Goal: Check status: Check status

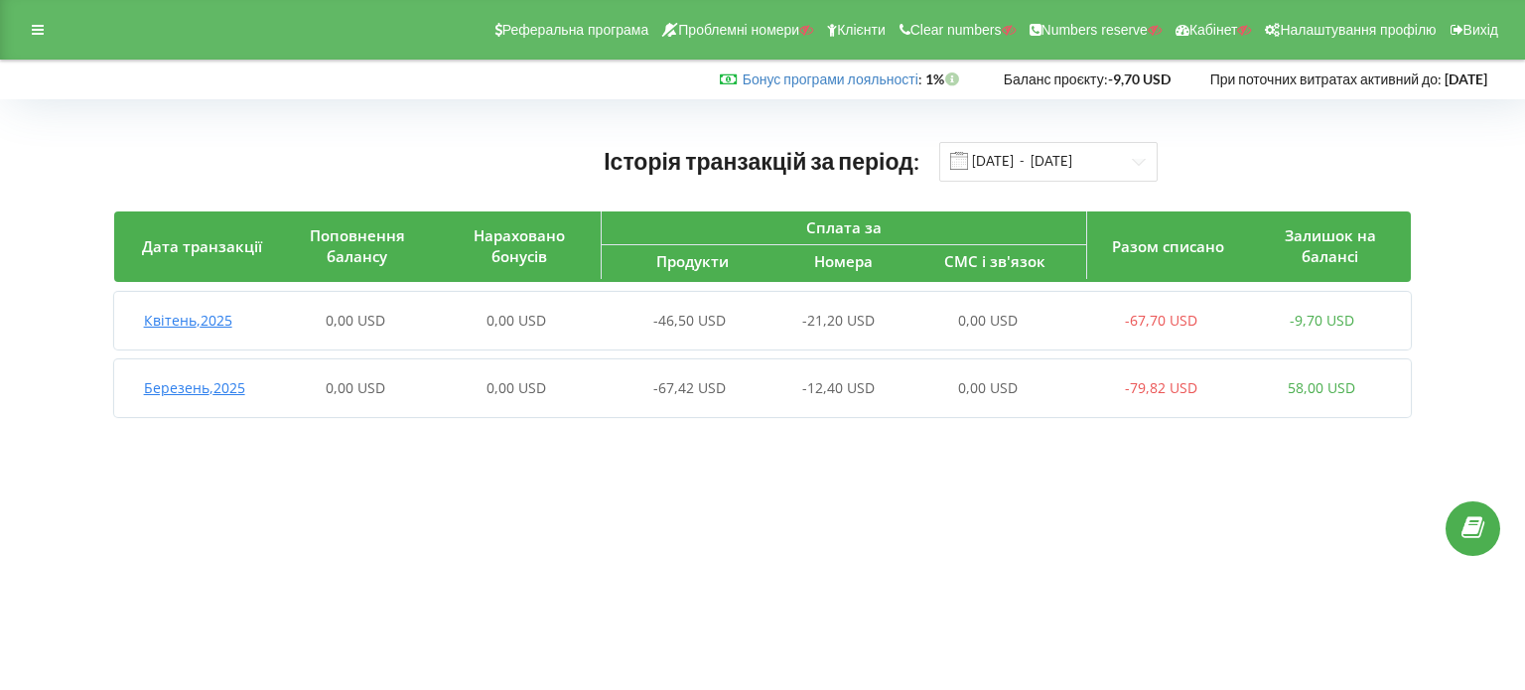
click at [0, 338] on div "Історія транзакцій за період: [DATE] - [DATE] Дата транзакції Поповнення баланс…" at bounding box center [762, 283] width 1525 height 369
click at [1078, 158] on input "[DATE] - [DATE]" at bounding box center [1048, 162] width 218 height 40
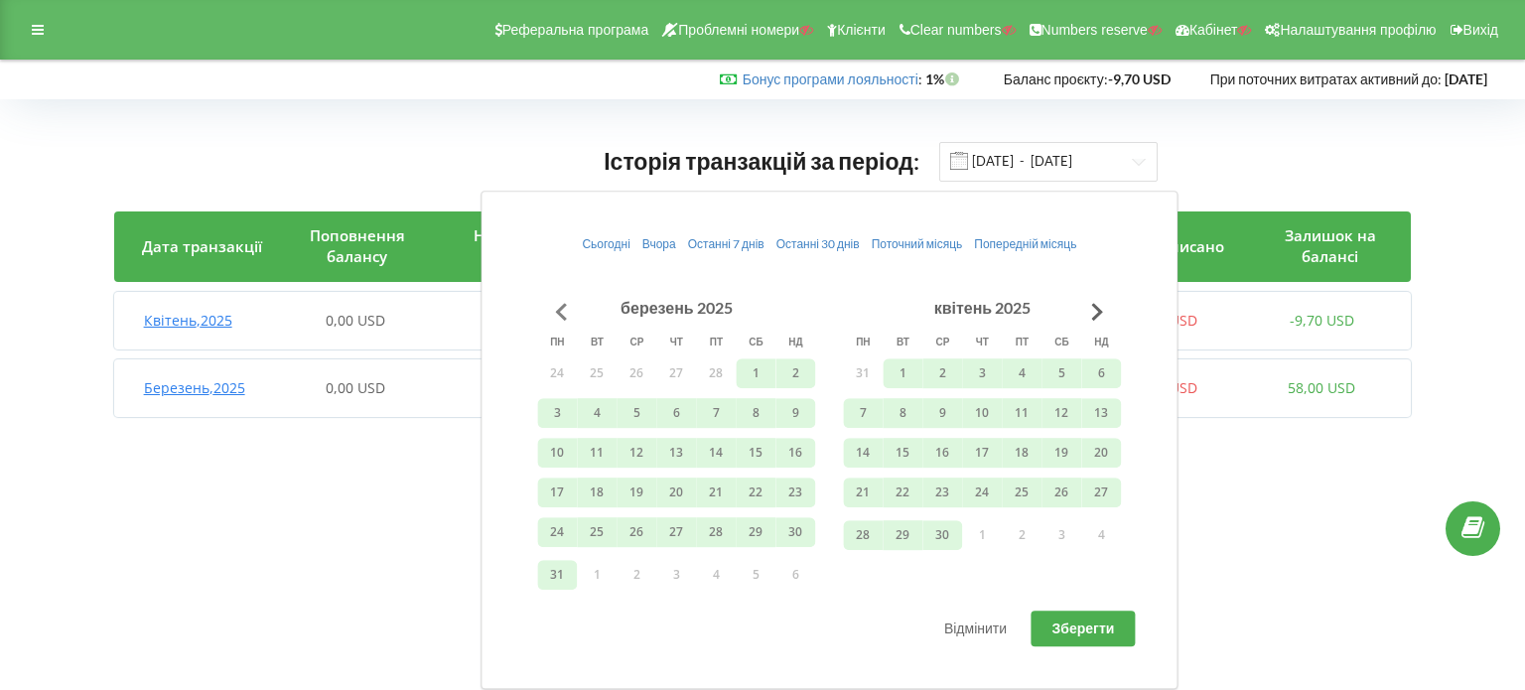
click at [557, 316] on button "Go to previous month" at bounding box center [561, 312] width 40 height 40
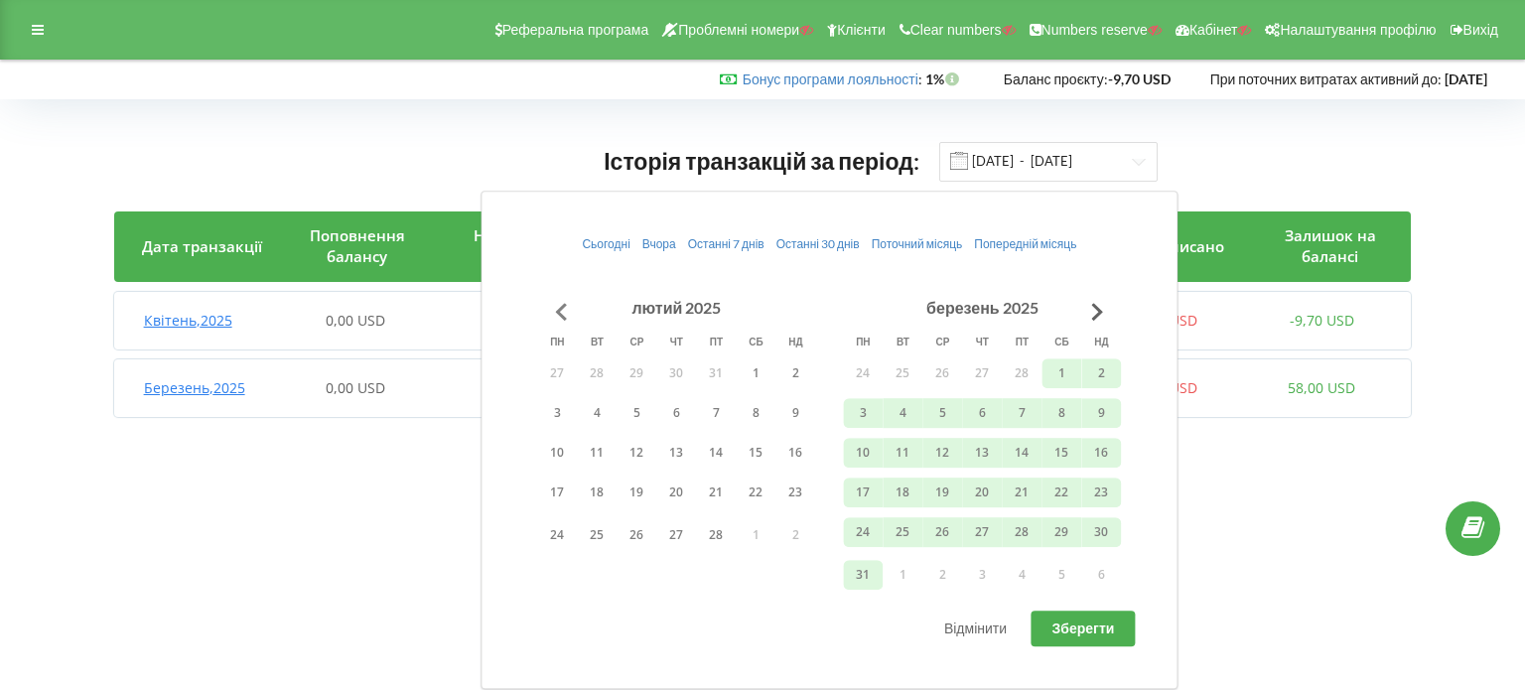
click at [557, 316] on button "Go to previous month" at bounding box center [561, 312] width 40 height 40
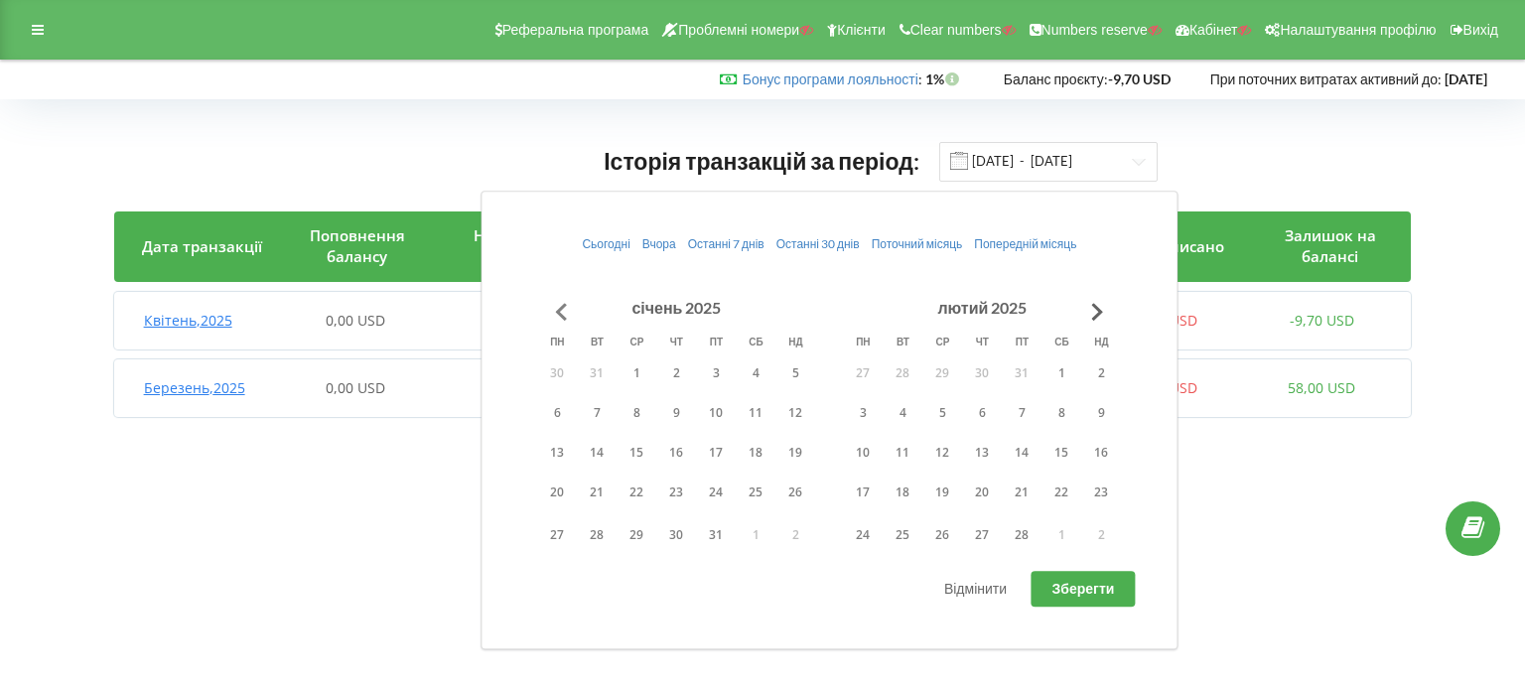
click at [557, 316] on button "Go to previous month" at bounding box center [561, 312] width 40 height 40
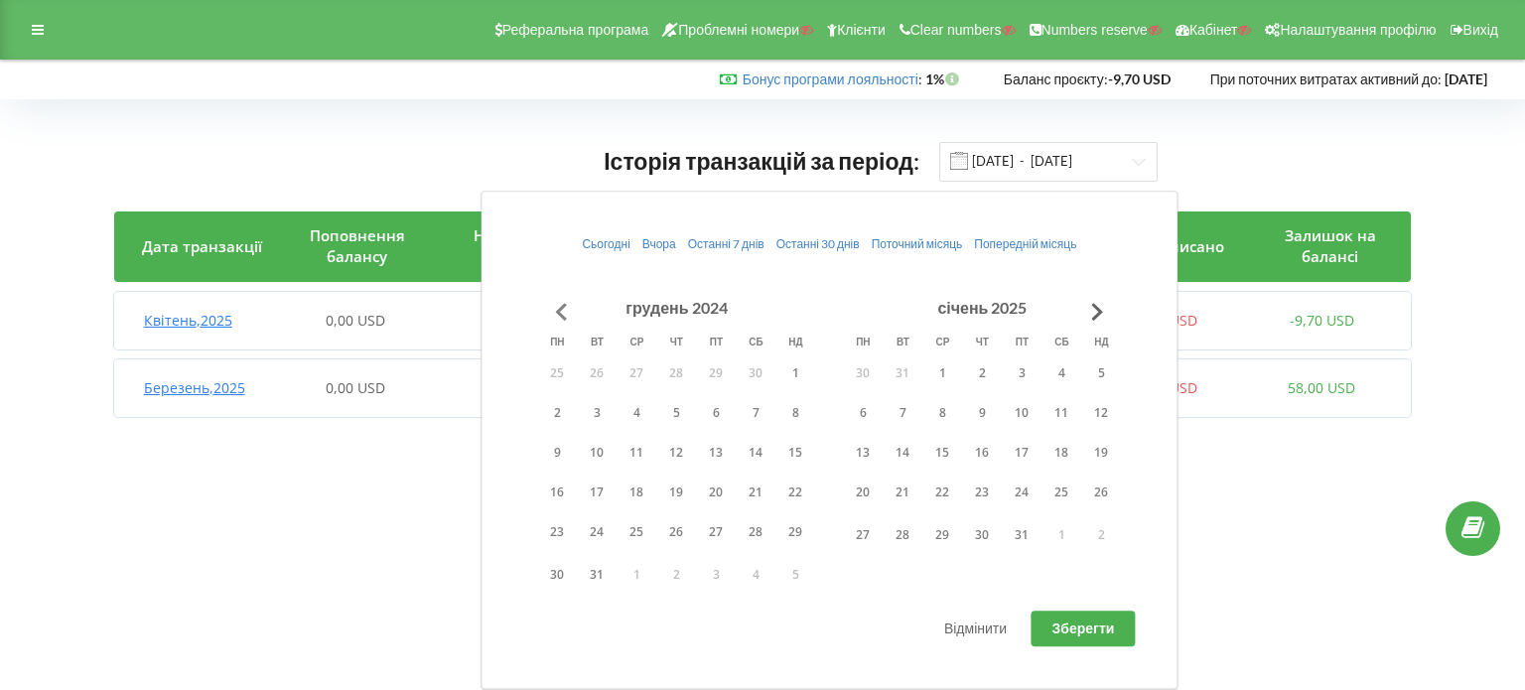
click at [557, 316] on button "Go to previous month" at bounding box center [561, 312] width 40 height 40
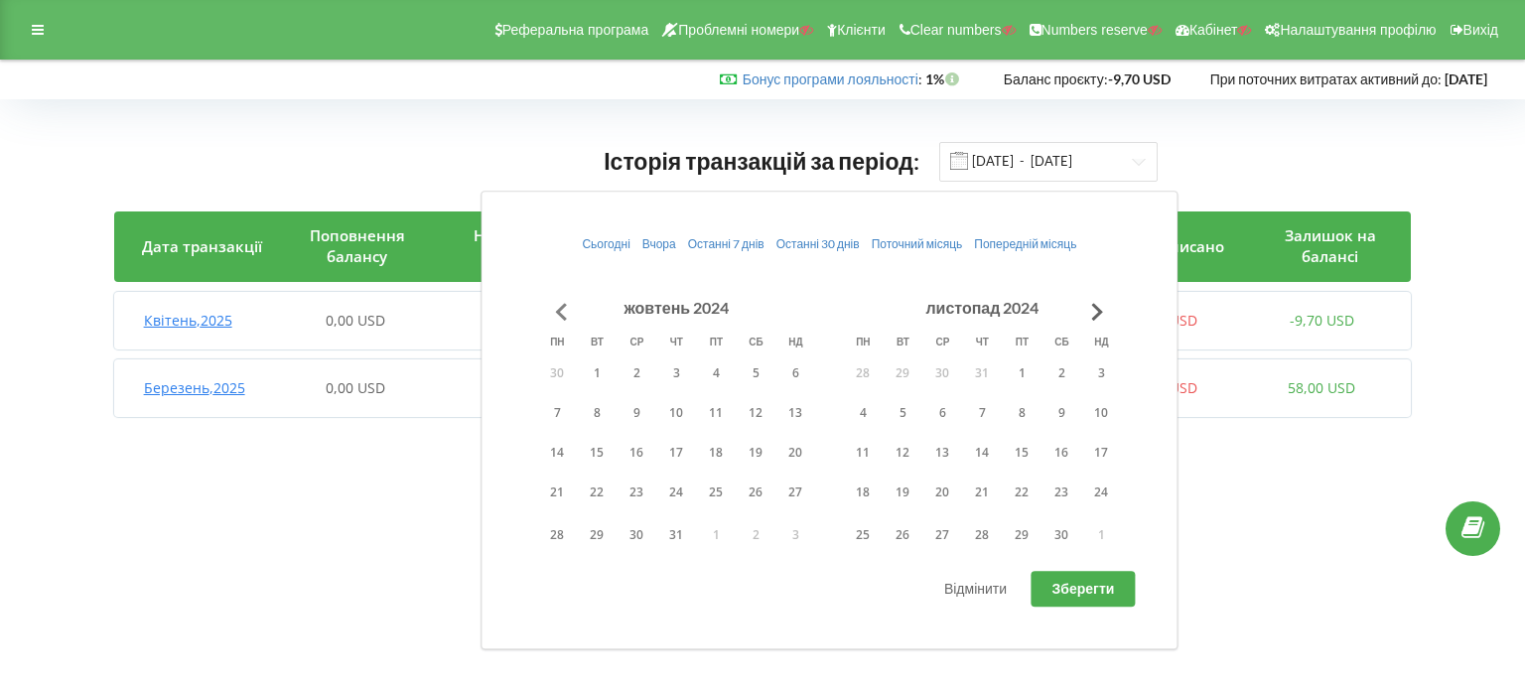
click at [557, 316] on button "Go to previous month" at bounding box center [561, 312] width 40 height 40
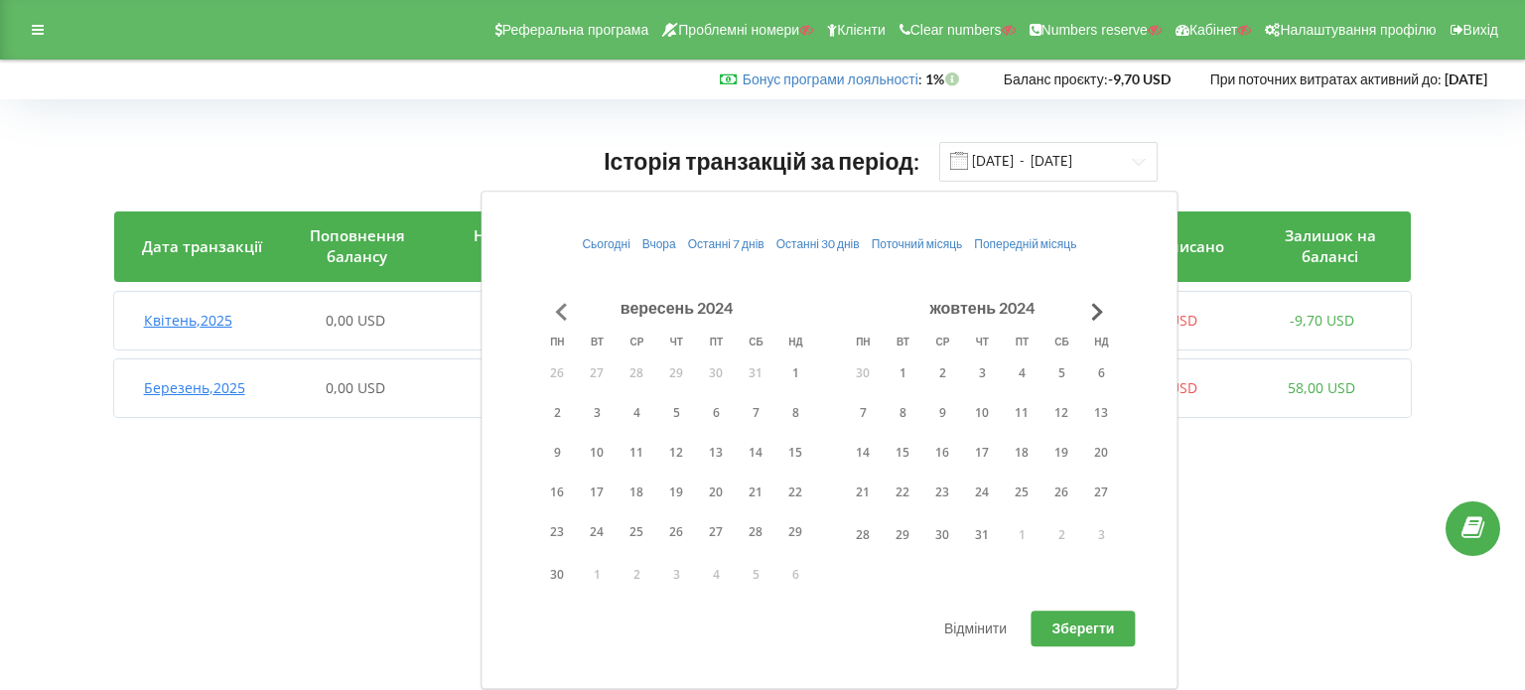
click at [557, 316] on button "Go to previous month" at bounding box center [561, 312] width 40 height 40
click at [683, 374] on button "1" at bounding box center [676, 373] width 40 height 30
click at [1092, 315] on button "Go to next month" at bounding box center [1097, 312] width 40 height 40
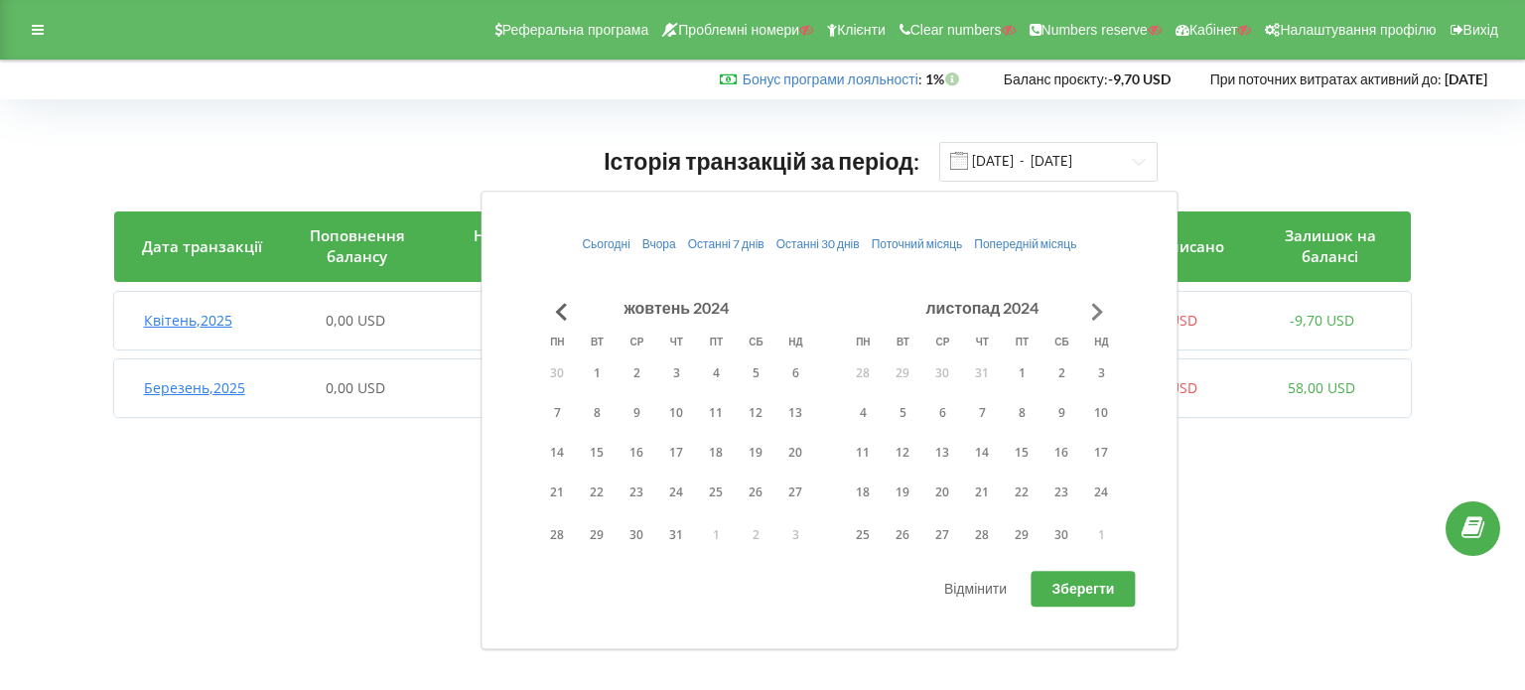
click at [1092, 315] on button "Go to next month" at bounding box center [1097, 312] width 40 height 40
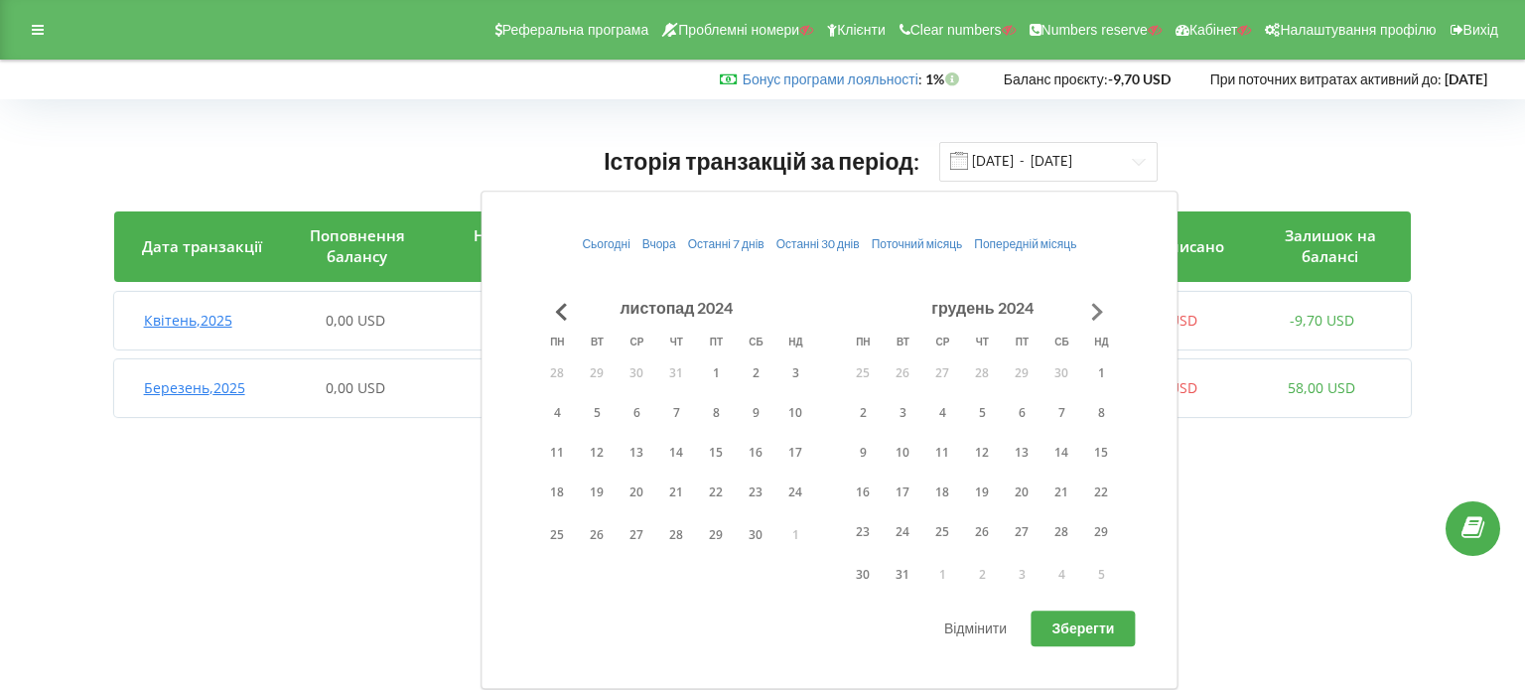
click at [1092, 315] on button "Go to next month" at bounding box center [1097, 312] width 40 height 40
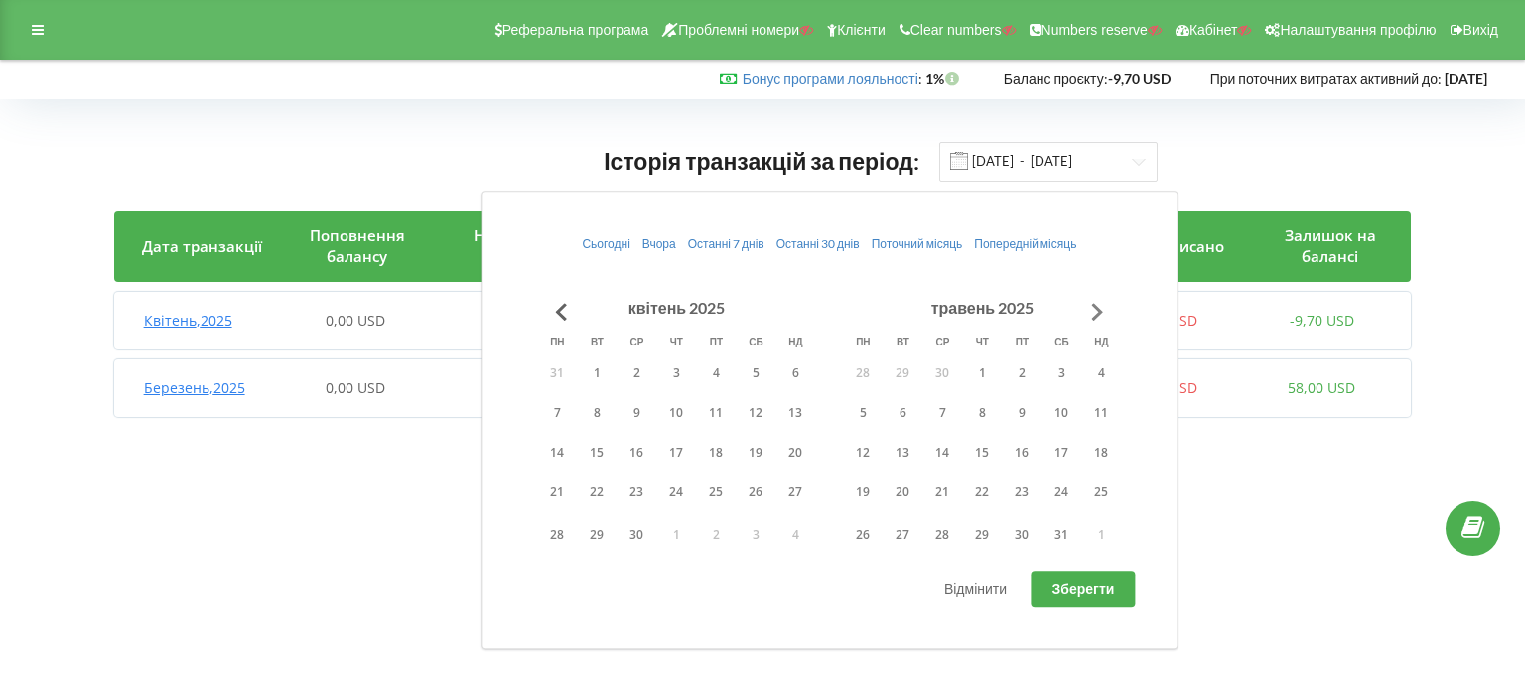
click at [1092, 315] on button "Go to next month" at bounding box center [1097, 312] width 40 height 40
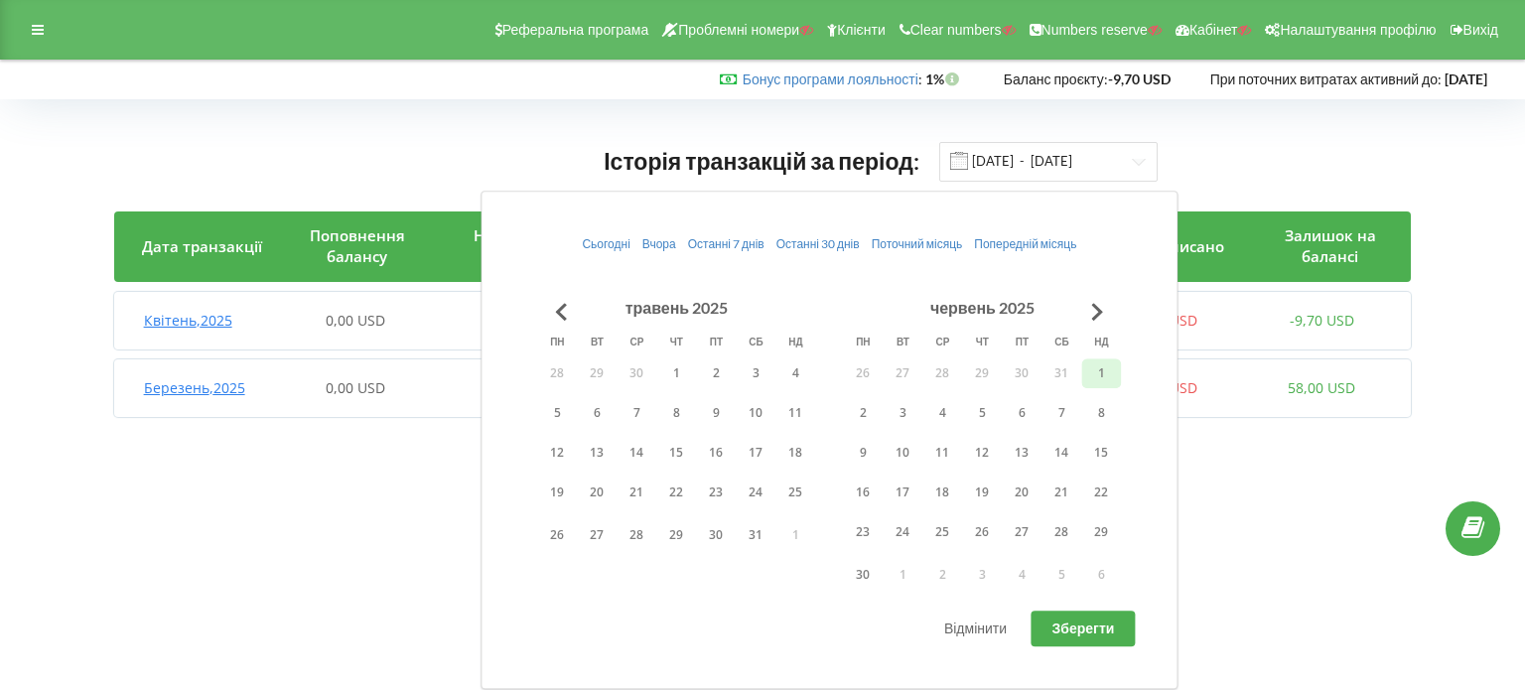
click at [1101, 372] on button "1" at bounding box center [1101, 373] width 40 height 30
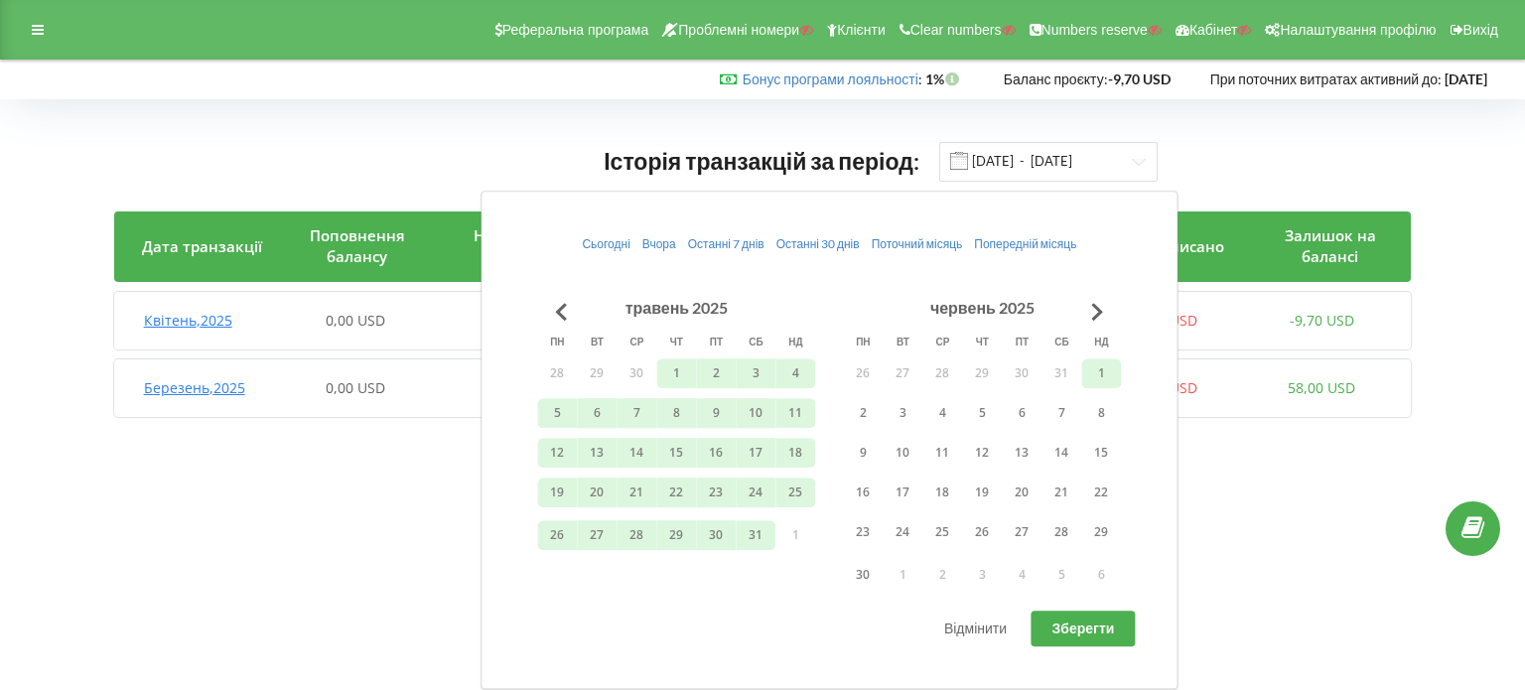
click at [1077, 643] on button "Зберегти" at bounding box center [1084, 629] width 104 height 36
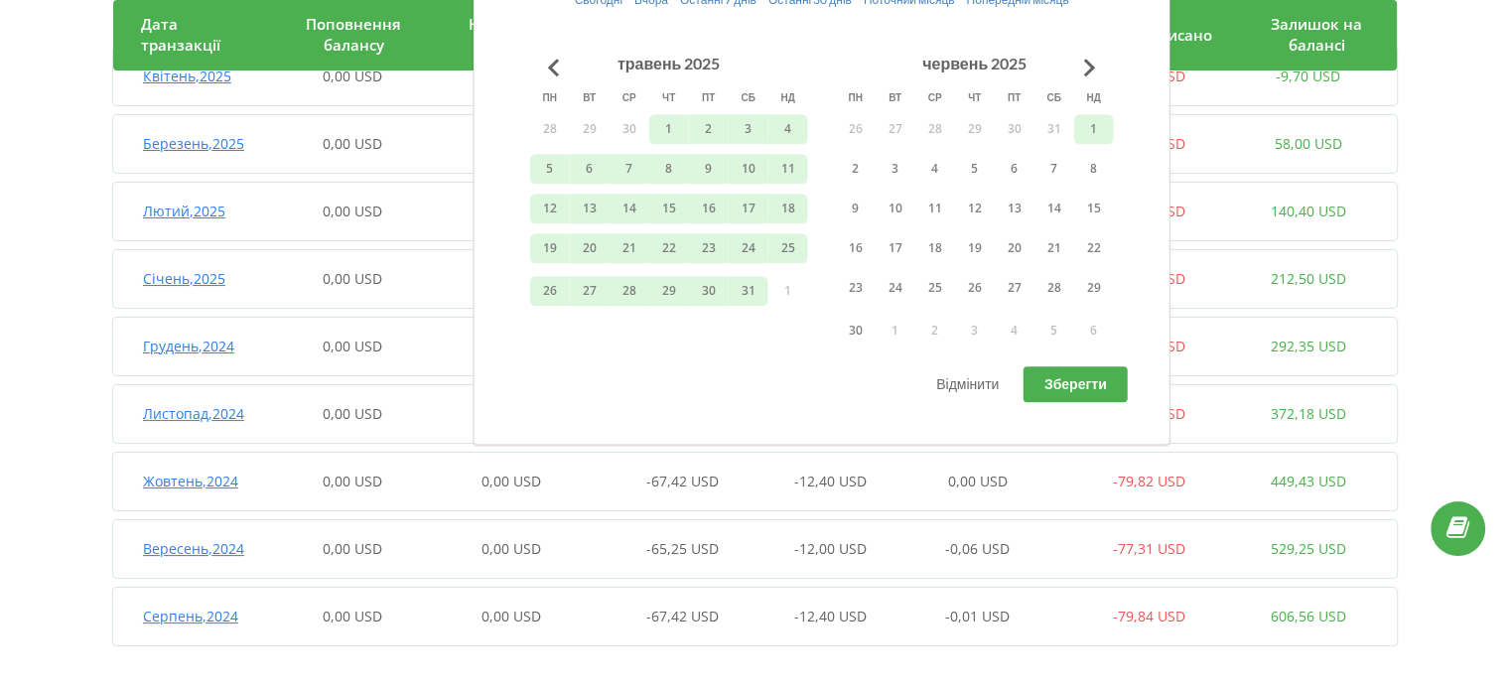
scroll to position [250, 0]
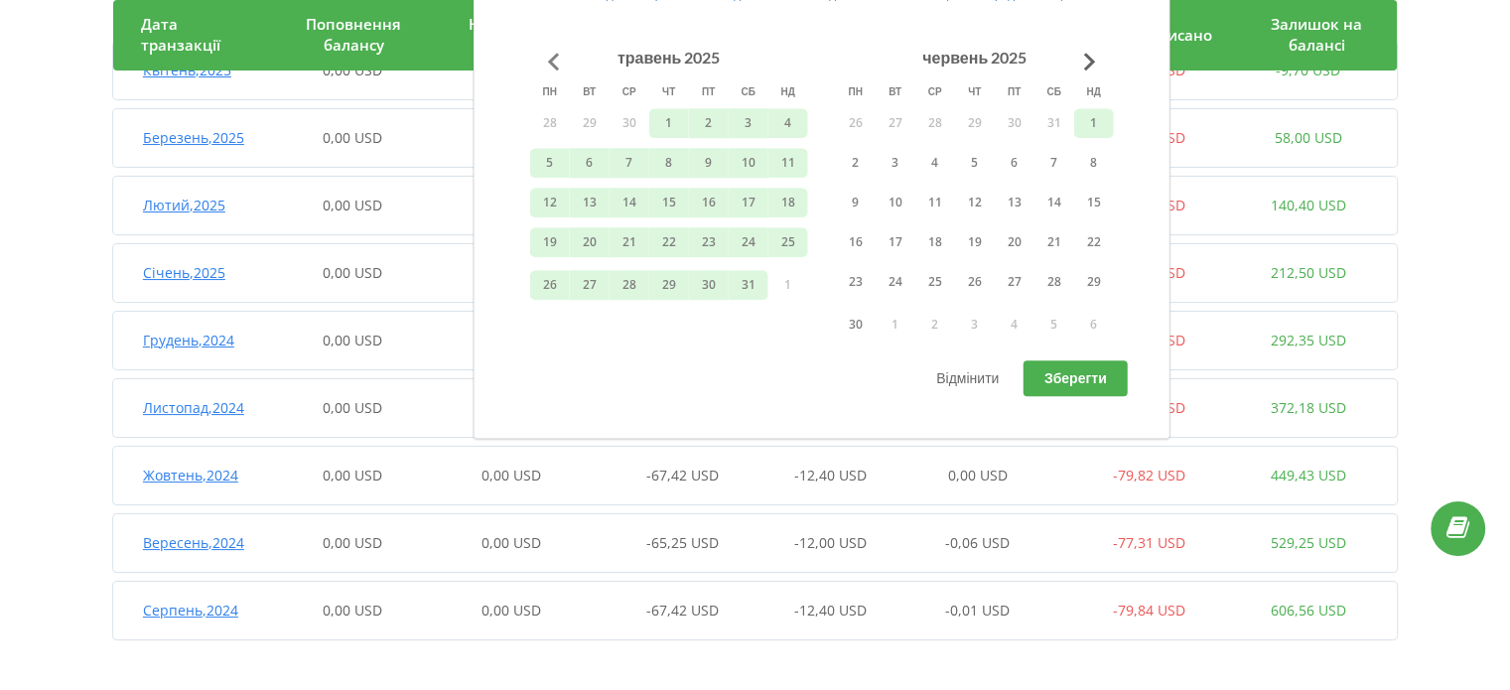
click at [548, 64] on button "Go to previous month" at bounding box center [554, 62] width 40 height 40
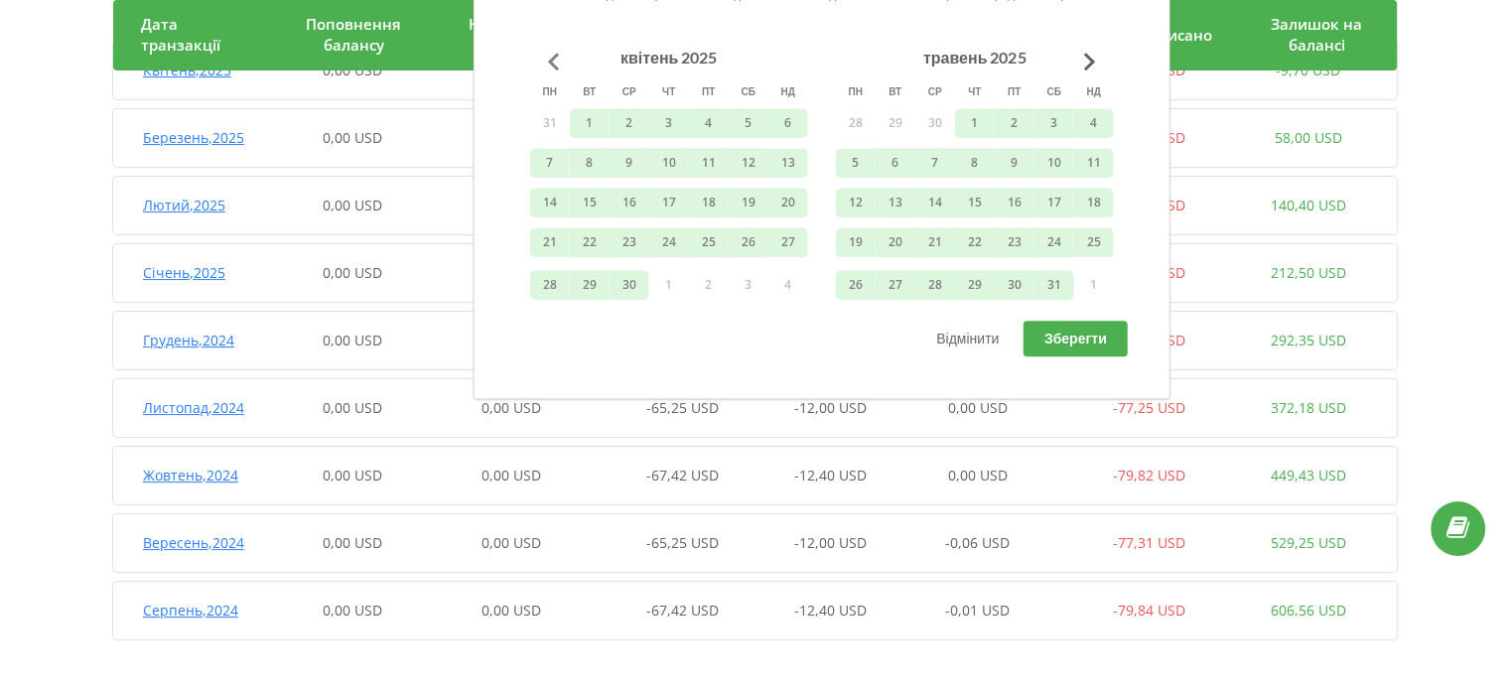
click at [548, 64] on button "Go to previous month" at bounding box center [554, 62] width 40 height 40
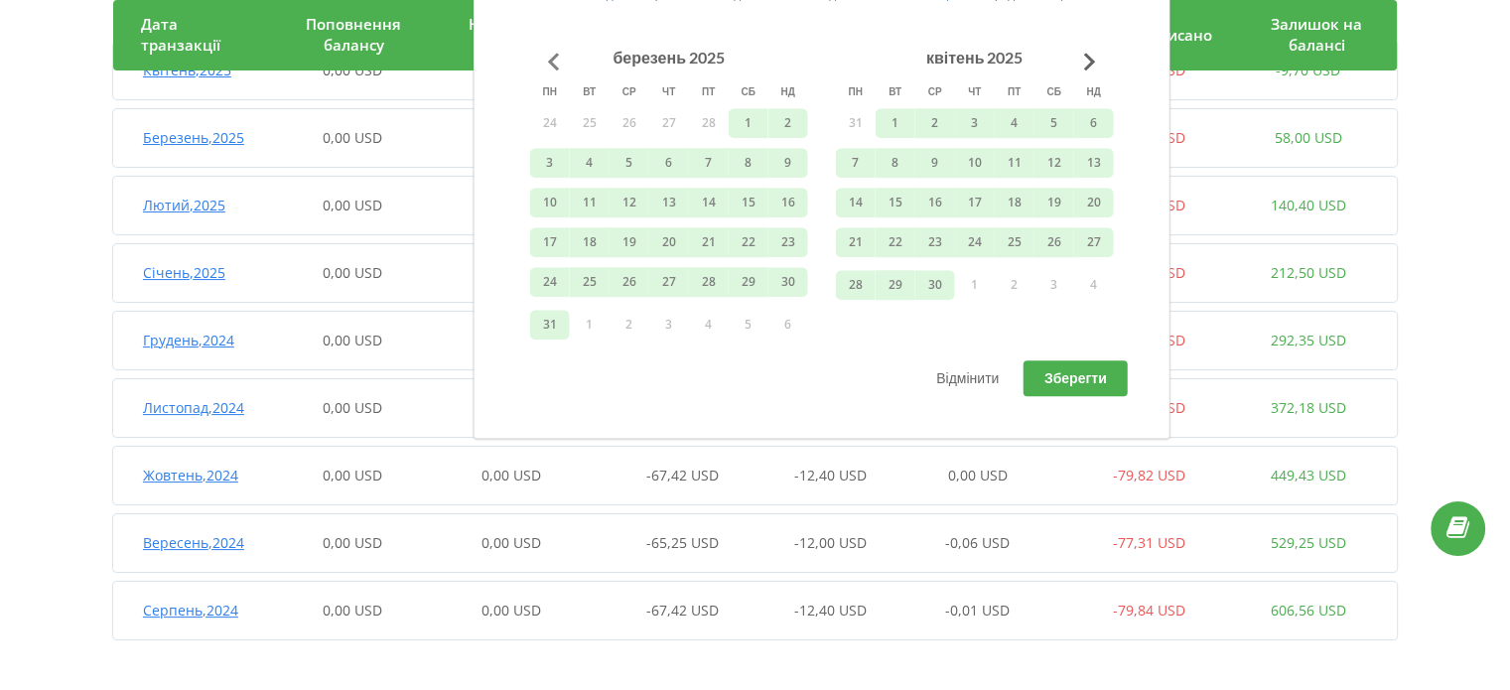
click at [548, 64] on button "Go to previous month" at bounding box center [554, 62] width 40 height 40
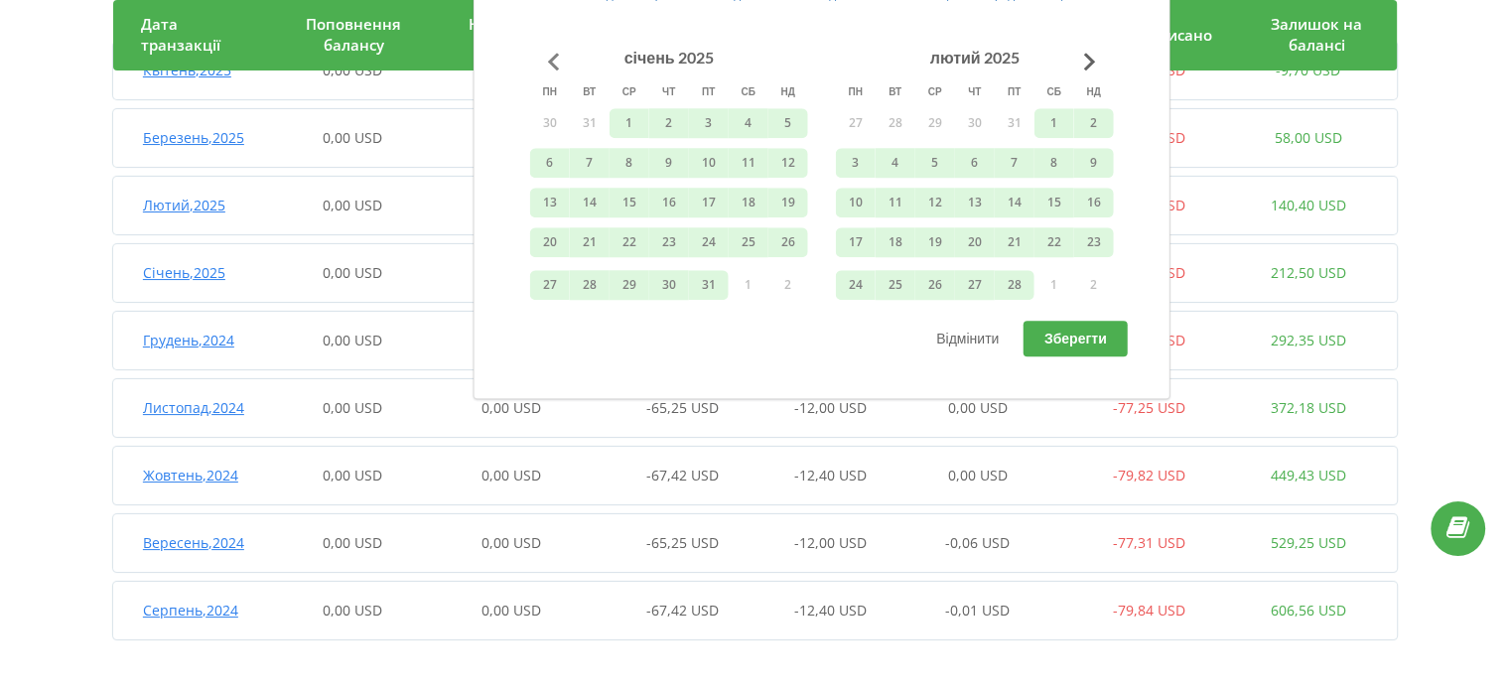
click at [548, 64] on button "Go to previous month" at bounding box center [554, 62] width 40 height 40
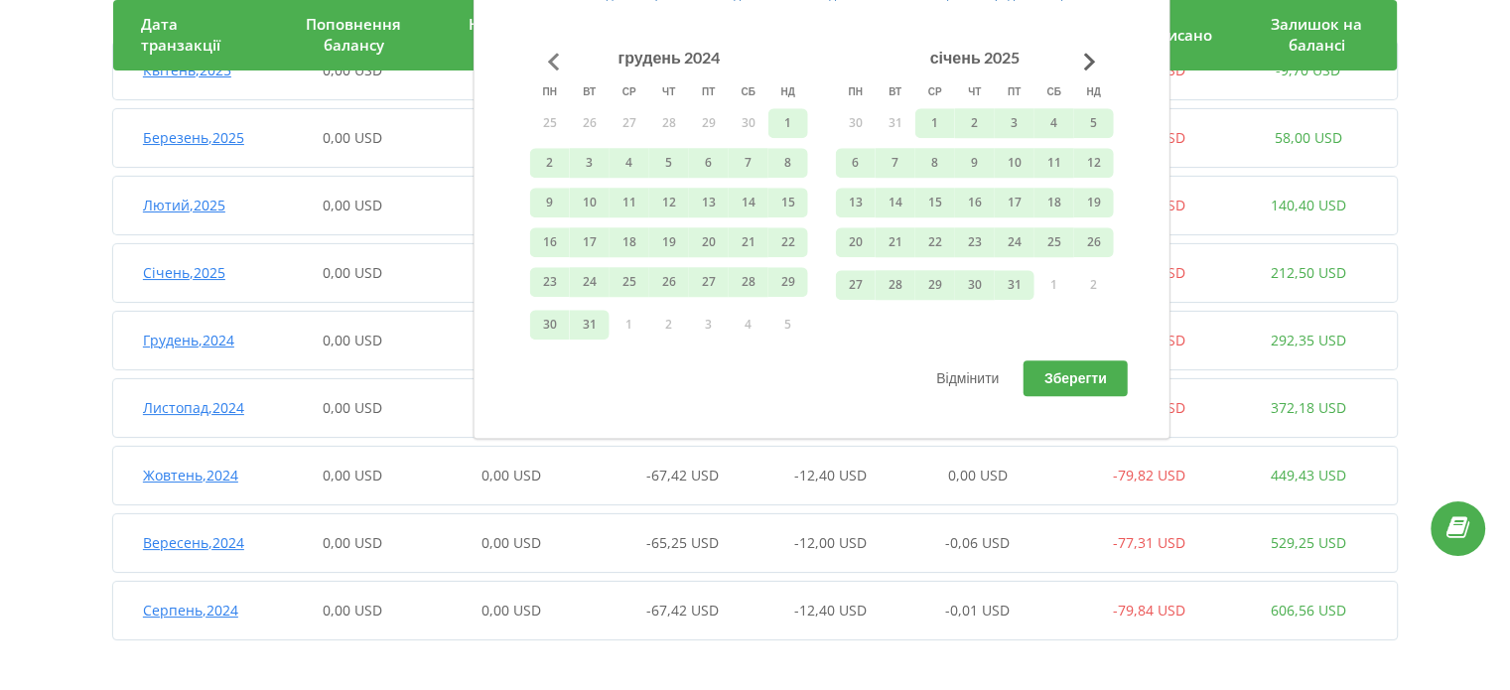
click at [548, 64] on button "Go to previous month" at bounding box center [554, 62] width 40 height 40
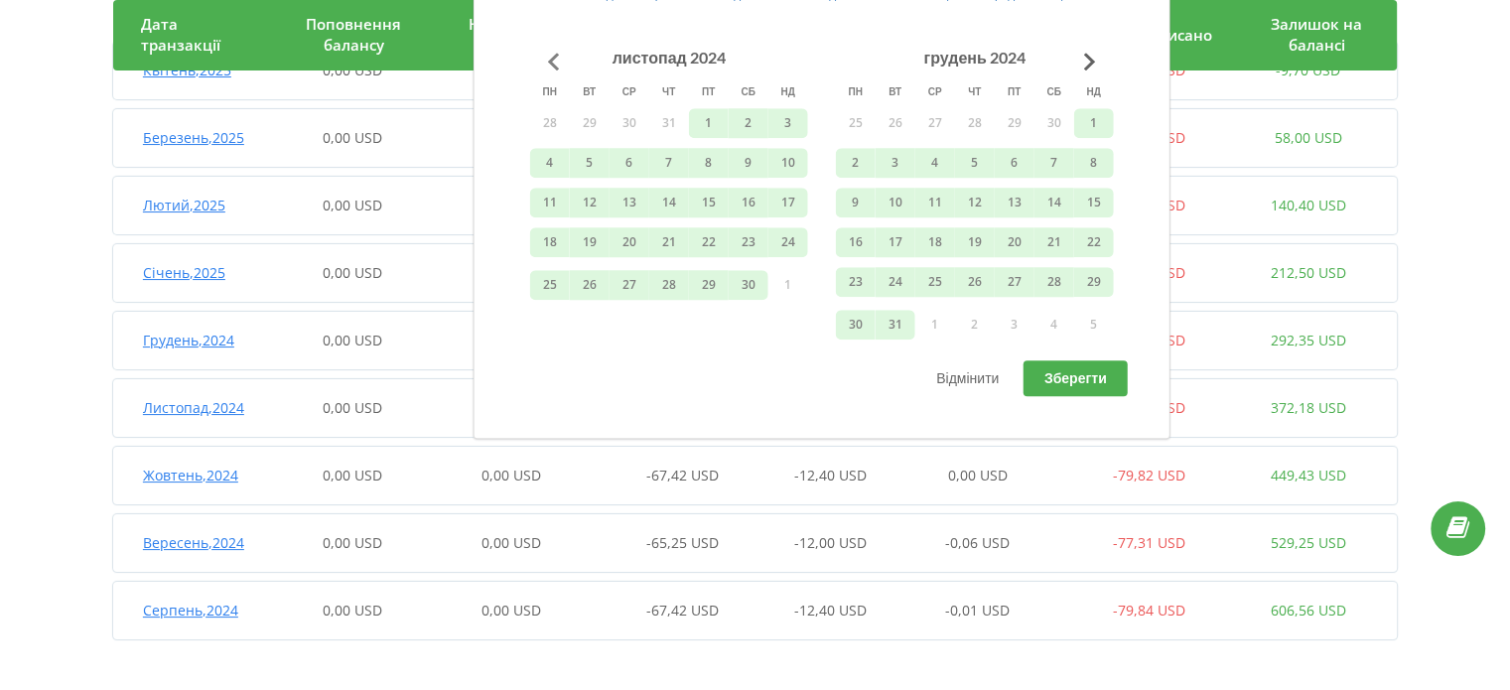
click at [548, 64] on button "Go to previous month" at bounding box center [554, 62] width 40 height 40
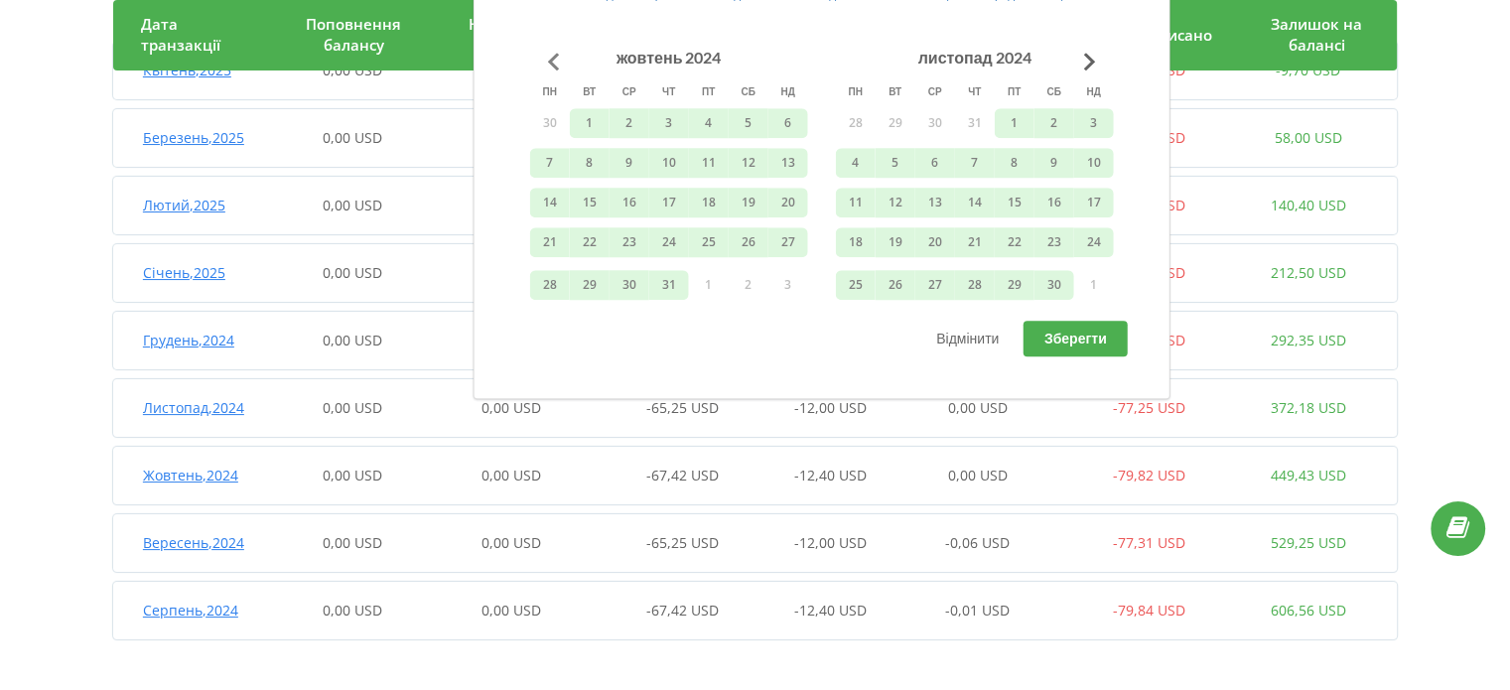
click at [548, 64] on button "Go to previous month" at bounding box center [554, 62] width 40 height 40
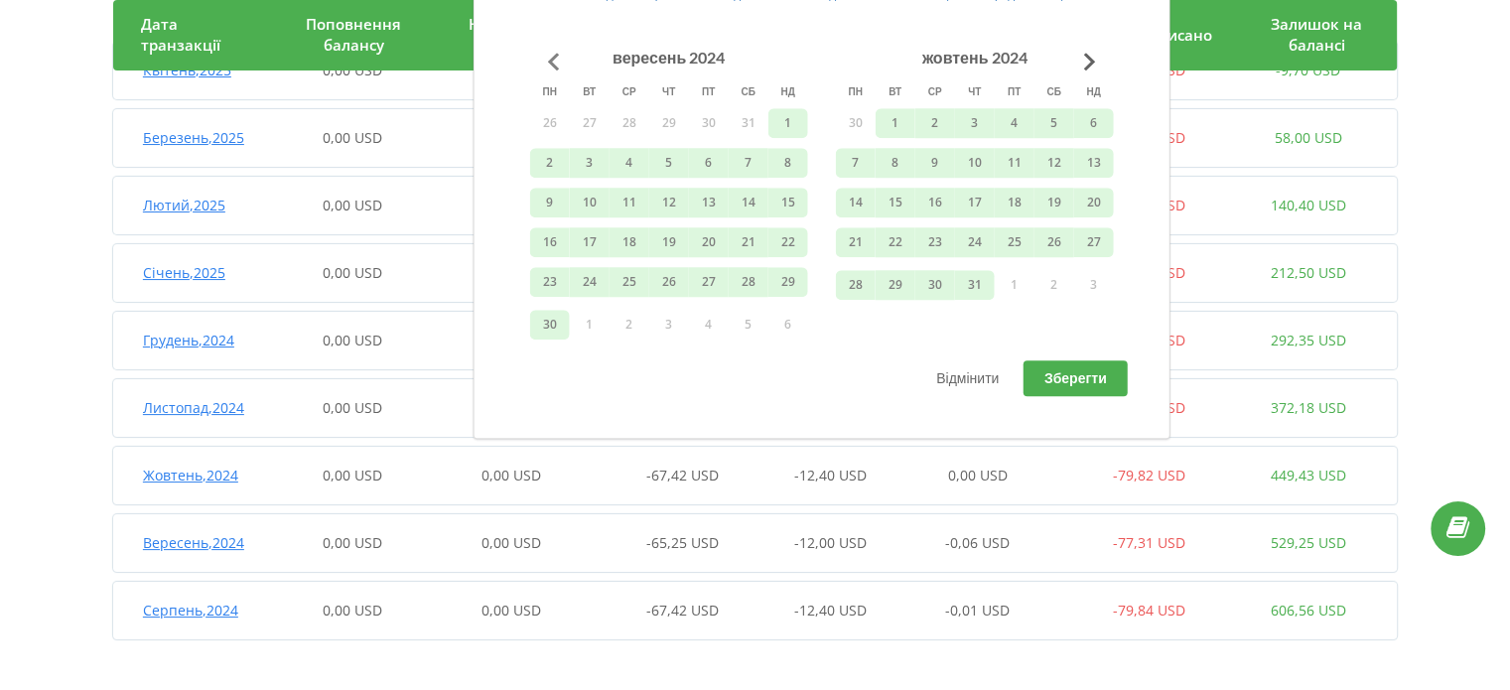
click at [548, 64] on button "Go to previous month" at bounding box center [554, 62] width 40 height 40
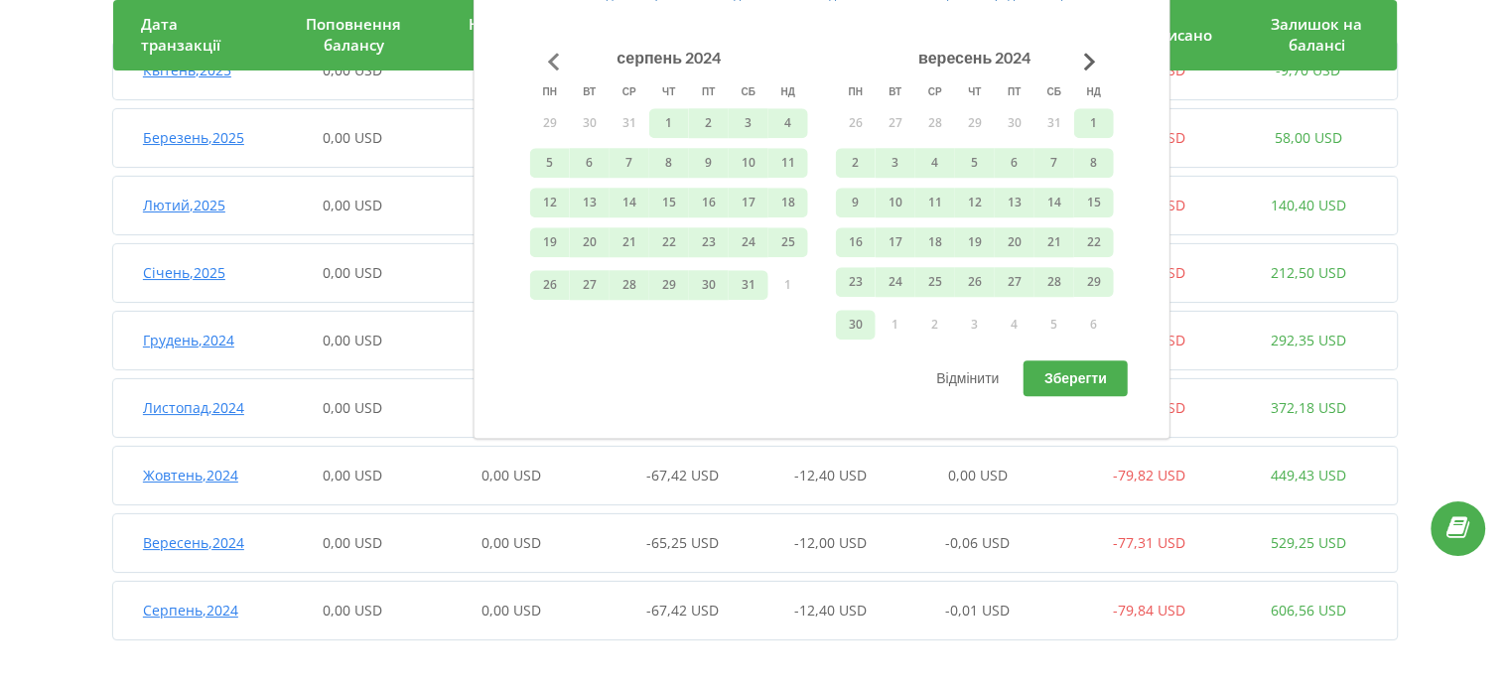
click at [548, 64] on button "Go to previous month" at bounding box center [554, 62] width 40 height 40
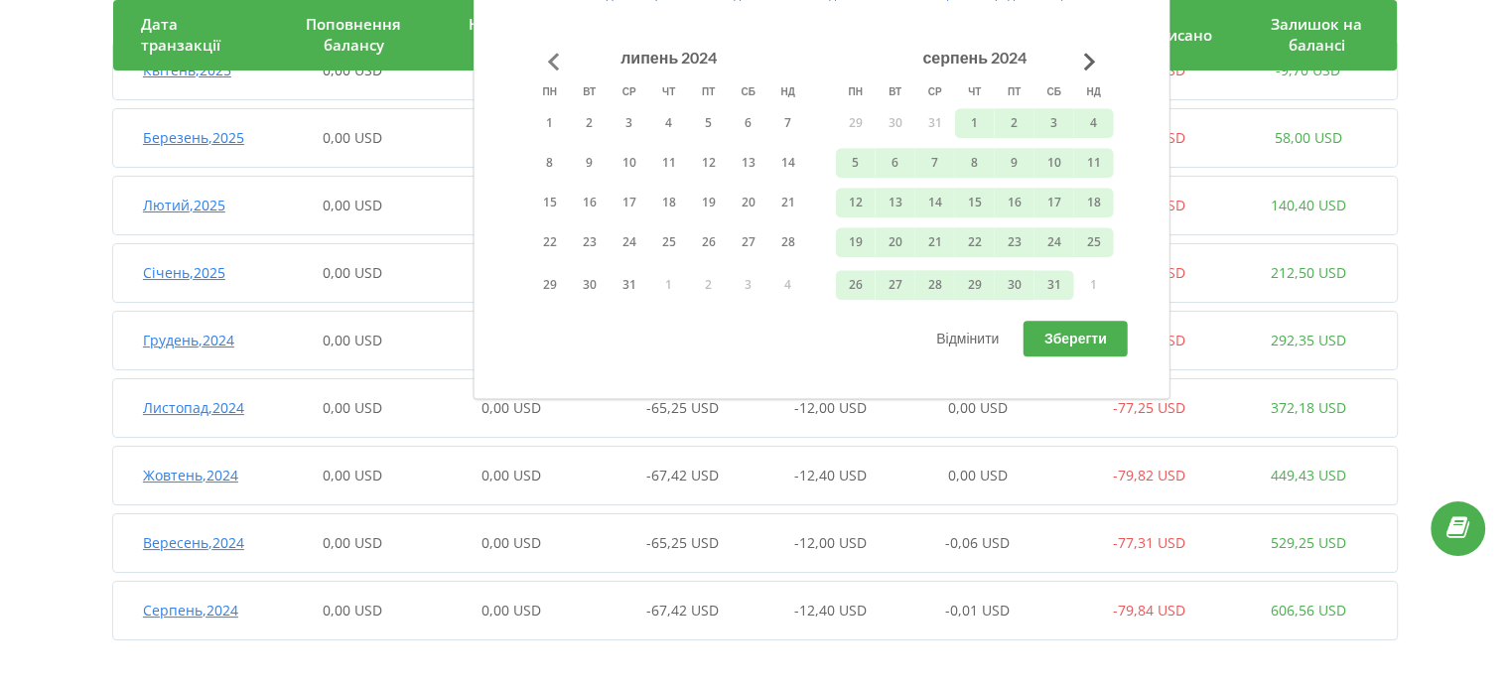
click at [548, 64] on button "Go to previous month" at bounding box center [554, 62] width 40 height 40
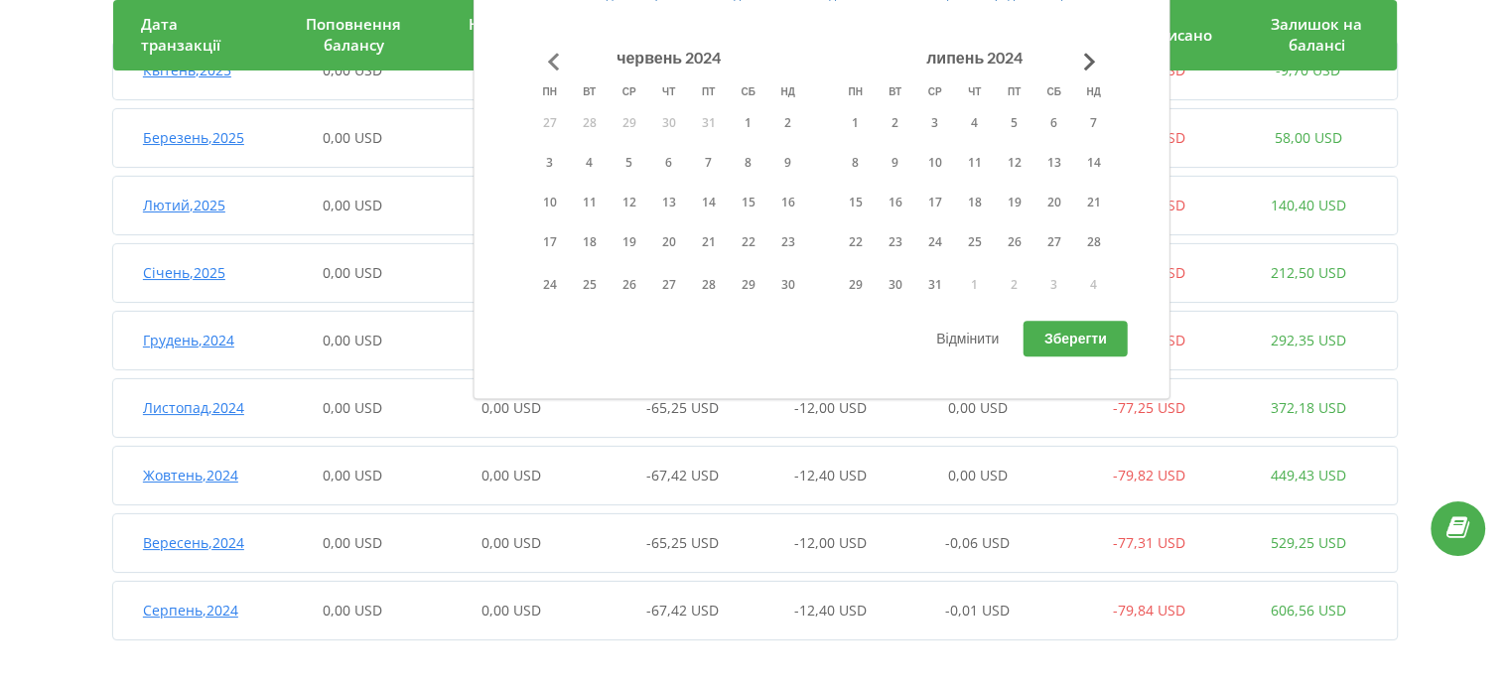
click at [548, 64] on button "Go to previous month" at bounding box center [554, 62] width 40 height 40
click at [719, 121] on button "1" at bounding box center [709, 123] width 40 height 30
click at [1087, 56] on button "Go to next month" at bounding box center [1090, 62] width 40 height 40
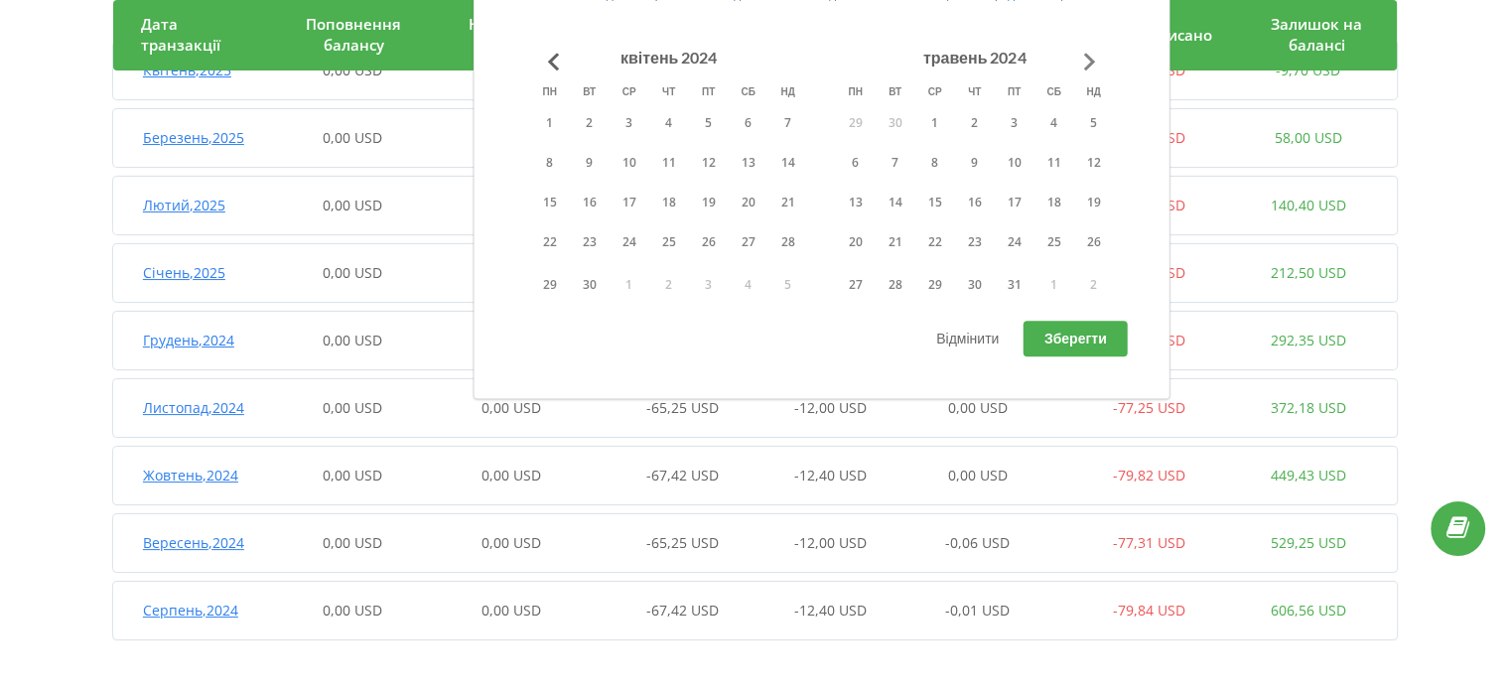
click at [1087, 56] on button "Go to next month" at bounding box center [1090, 62] width 40 height 40
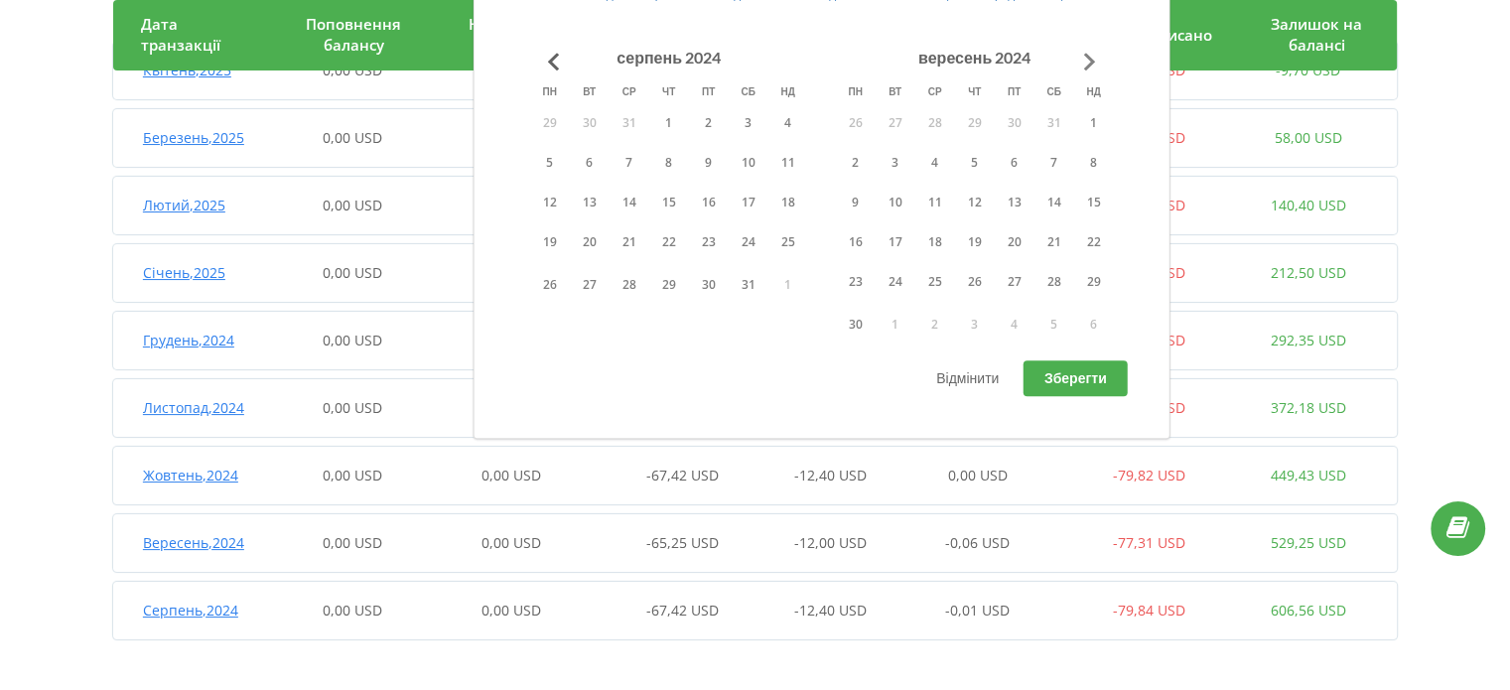
click at [1087, 56] on button "Go to next month" at bounding box center [1090, 62] width 40 height 40
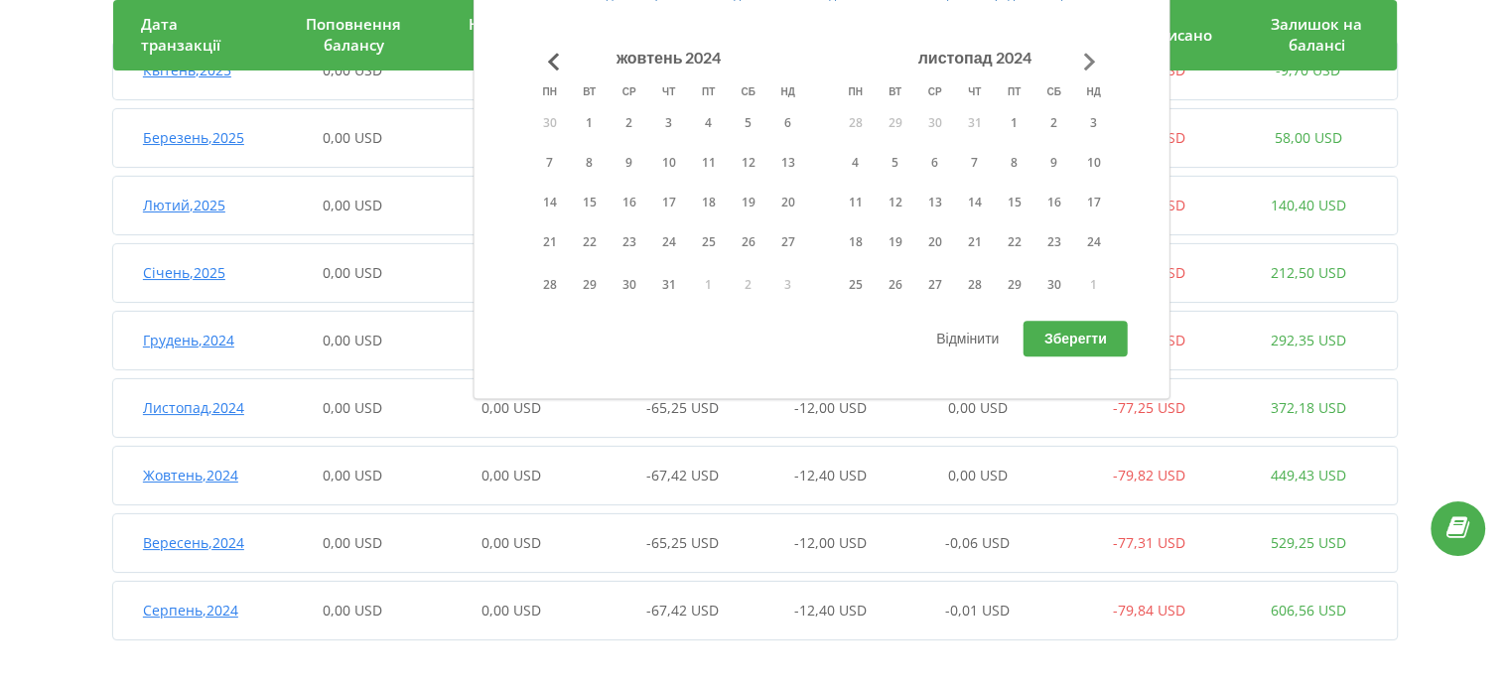
click at [1087, 56] on button "Go to next month" at bounding box center [1090, 62] width 40 height 40
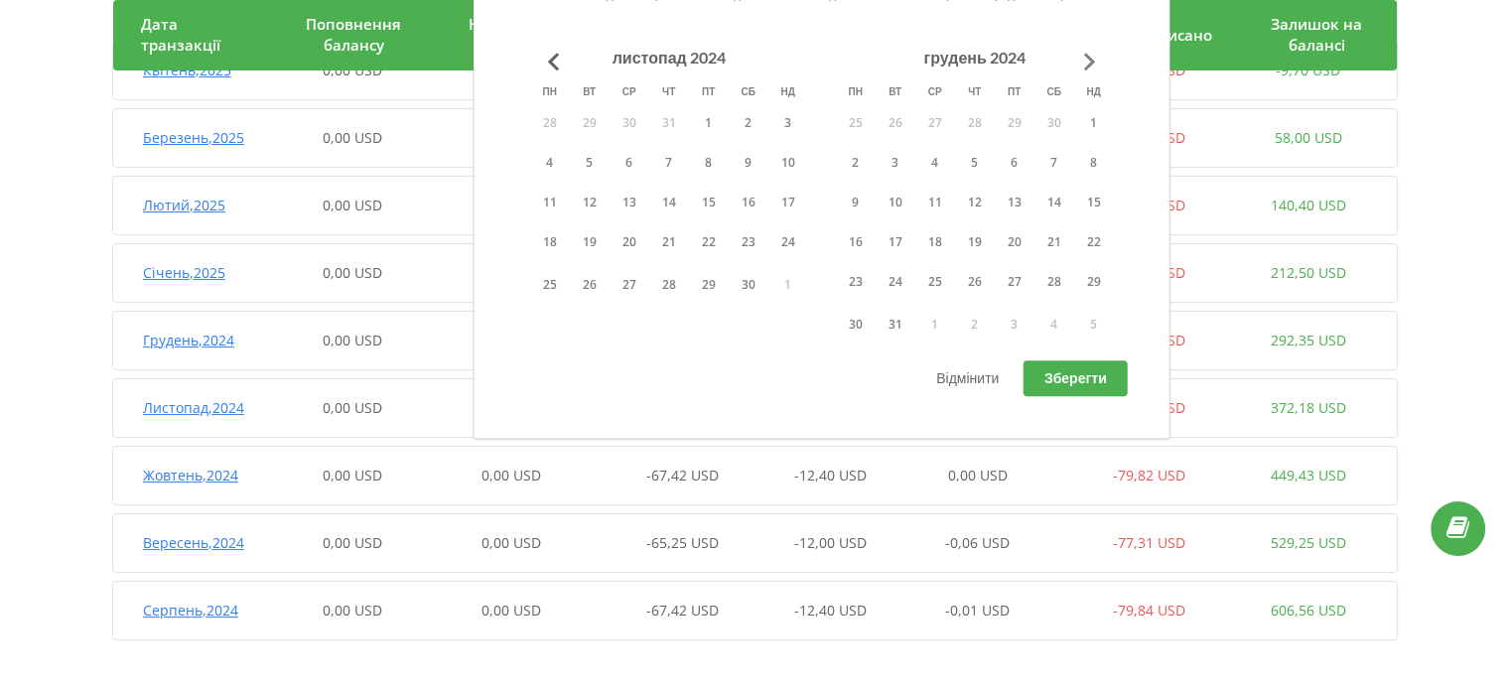
click at [1087, 56] on button "Go to next month" at bounding box center [1090, 62] width 40 height 40
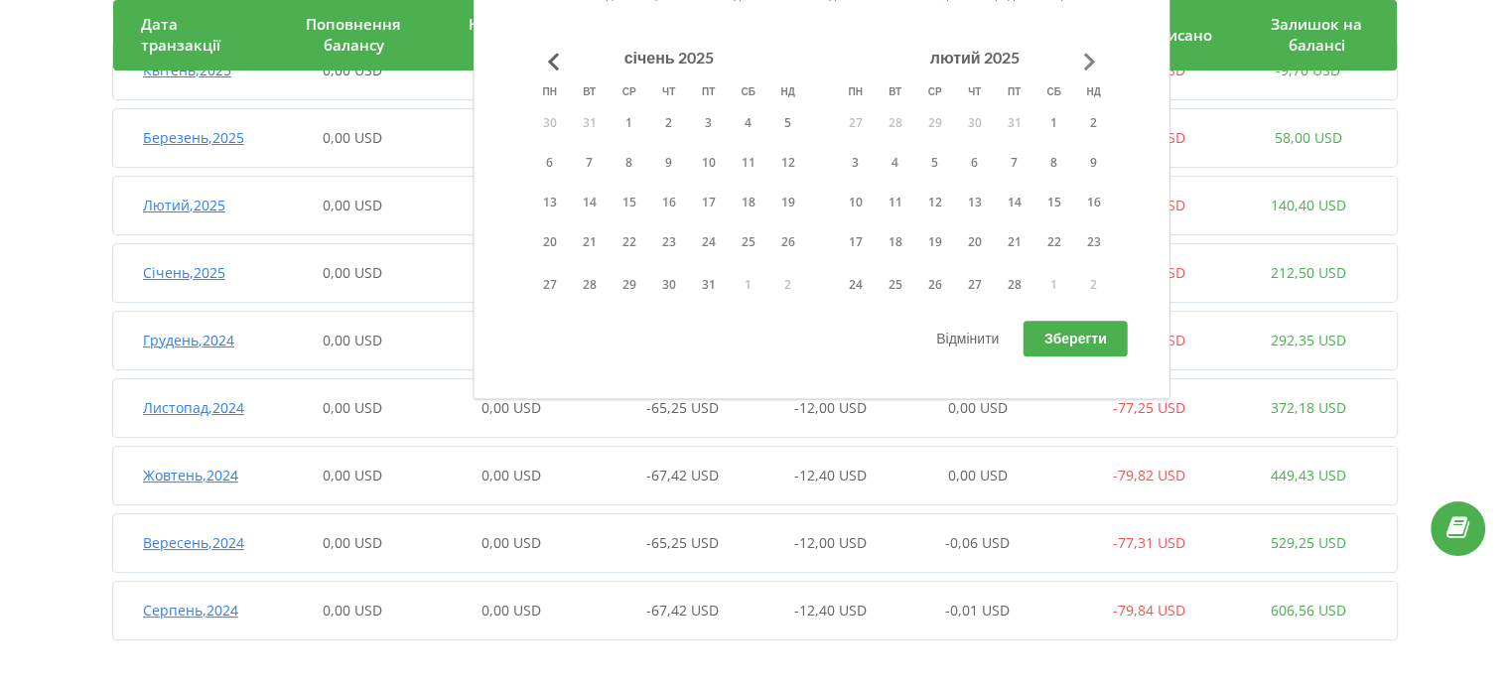
click at [1087, 56] on button "Go to next month" at bounding box center [1090, 62] width 40 height 40
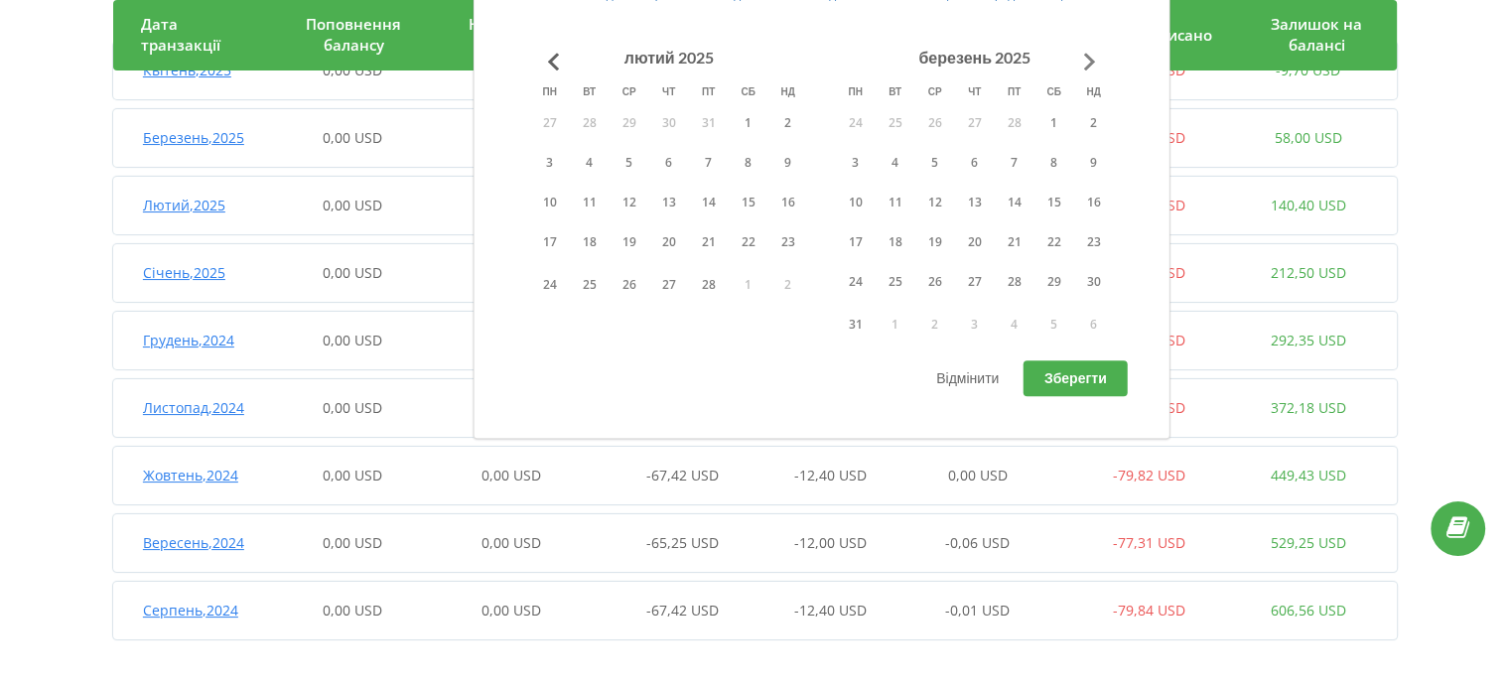
click at [1087, 56] on button "Go to next month" at bounding box center [1090, 62] width 40 height 40
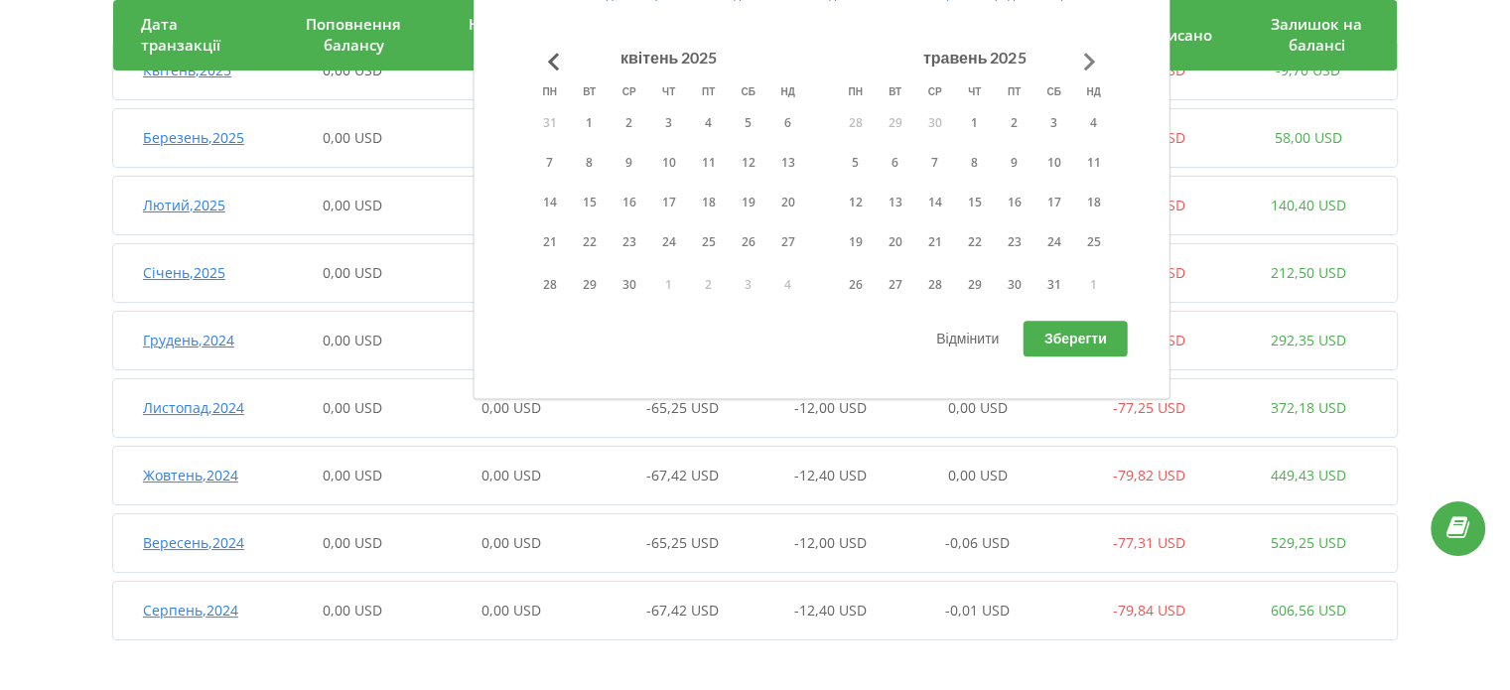
click at [1087, 56] on button "Go to next month" at bounding box center [1090, 62] width 40 height 40
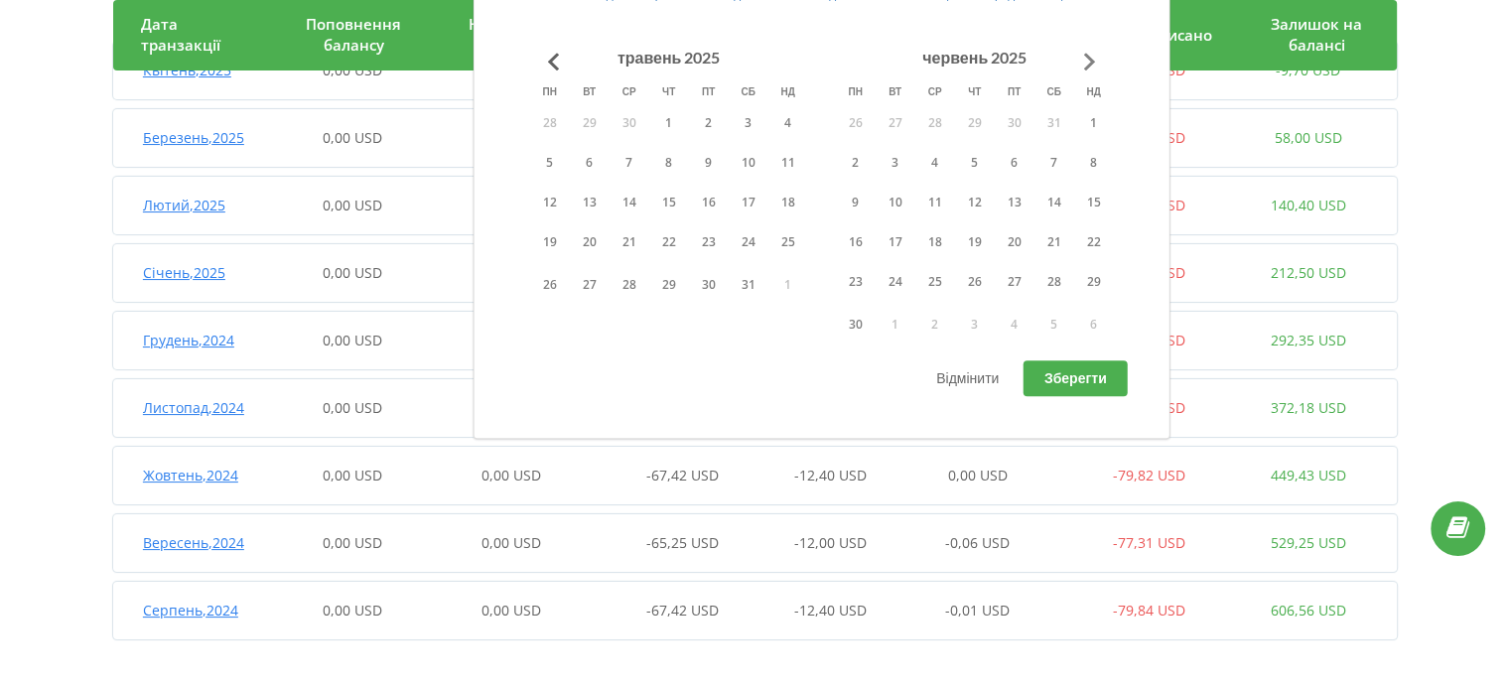
click at [1087, 56] on button "Go to next month" at bounding box center [1090, 62] width 40 height 40
click at [791, 114] on button "1" at bounding box center [788, 123] width 40 height 30
click at [1055, 383] on span "Зберегти" at bounding box center [1075, 377] width 63 height 17
type input "[DATE] - [DATE]"
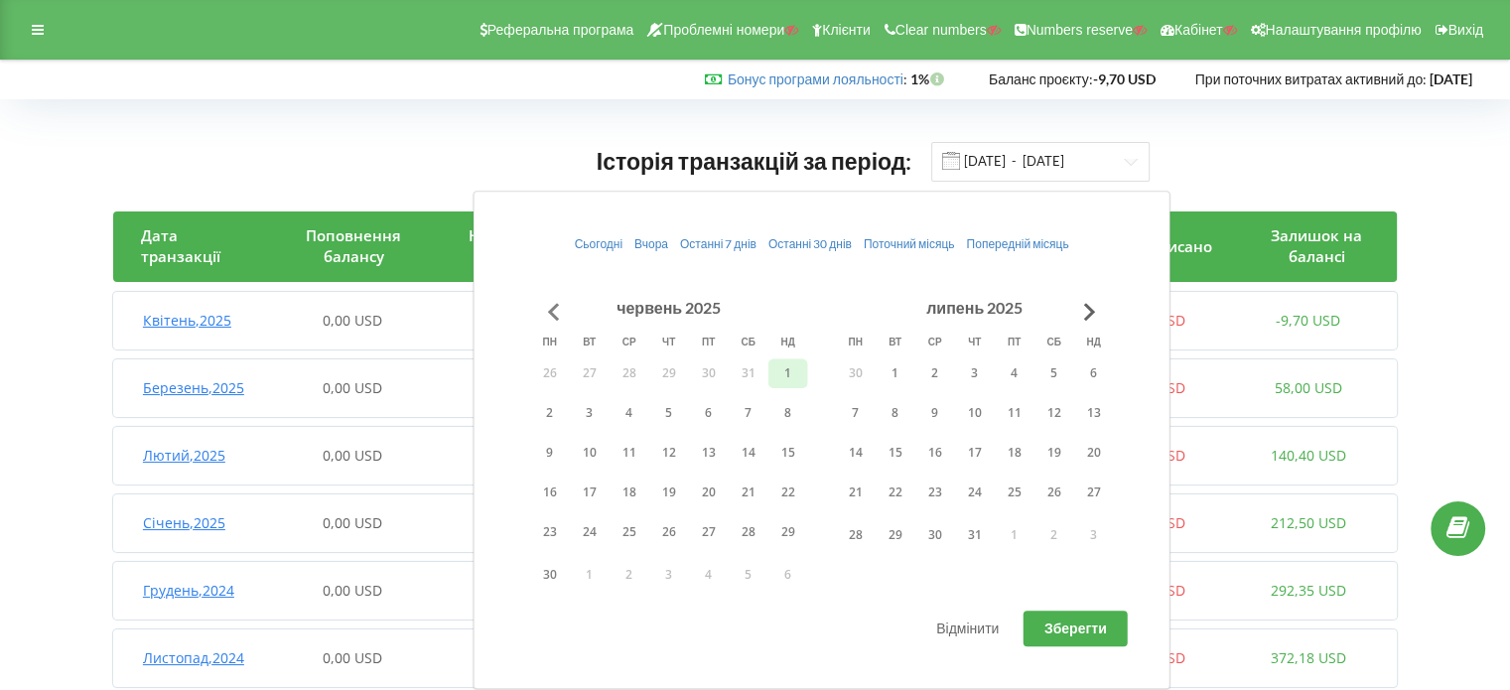
click at [553, 298] on button "Go to previous month" at bounding box center [554, 312] width 40 height 40
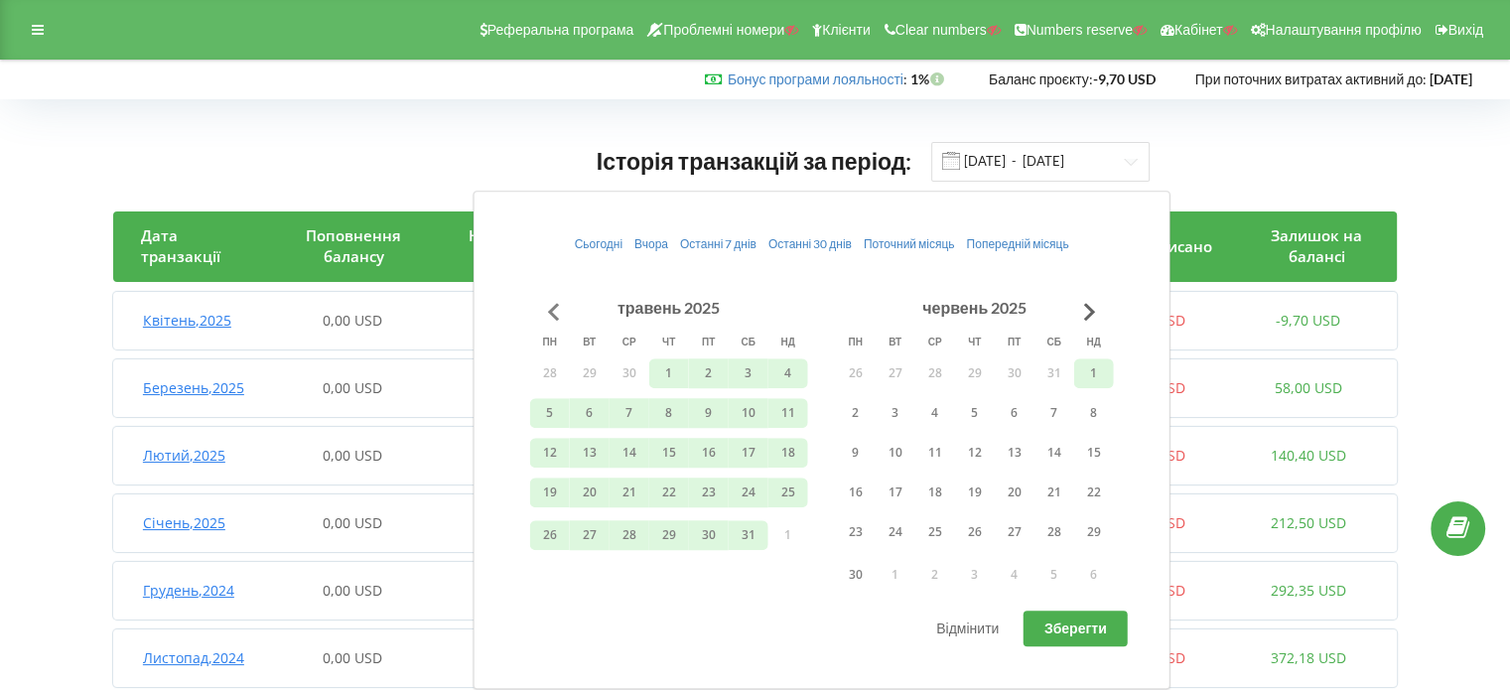
click at [553, 298] on button "Go to previous month" at bounding box center [554, 312] width 40 height 40
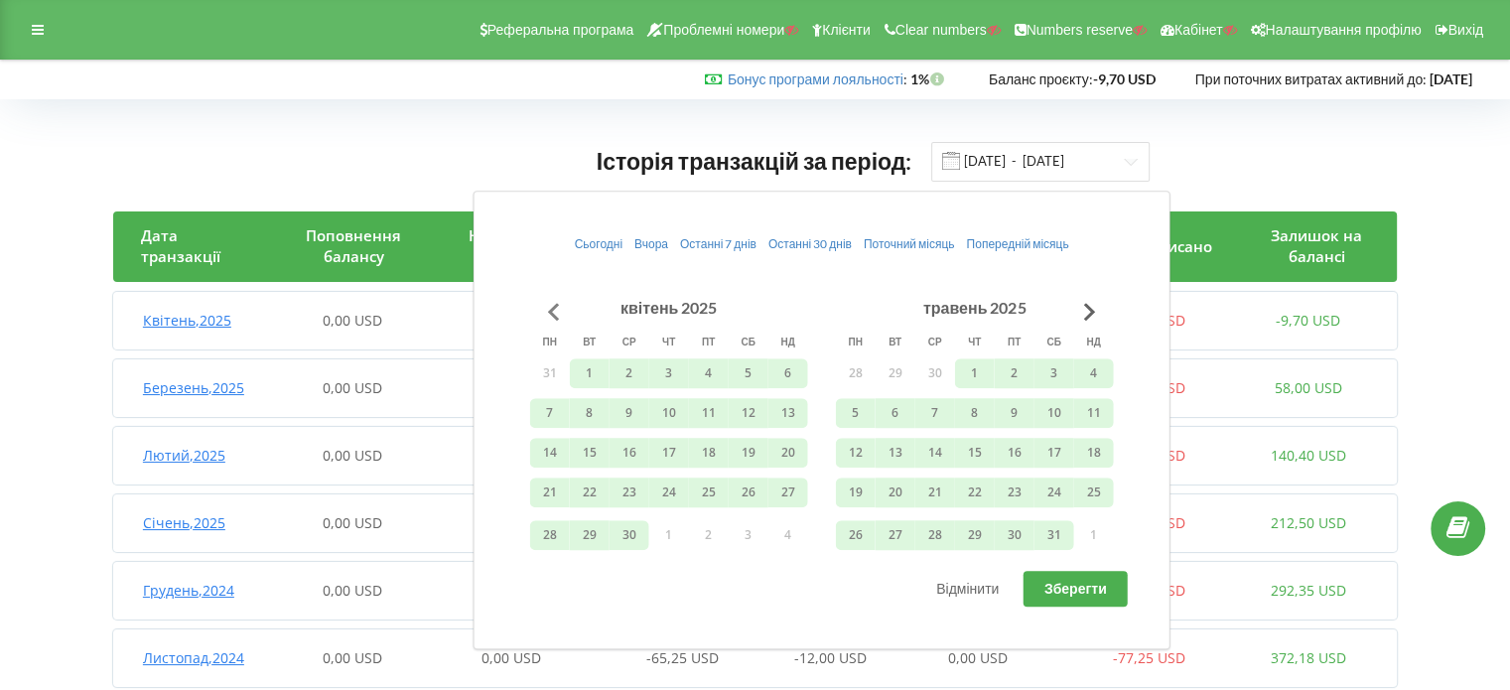
click at [553, 298] on button "Go to previous month" at bounding box center [554, 312] width 40 height 40
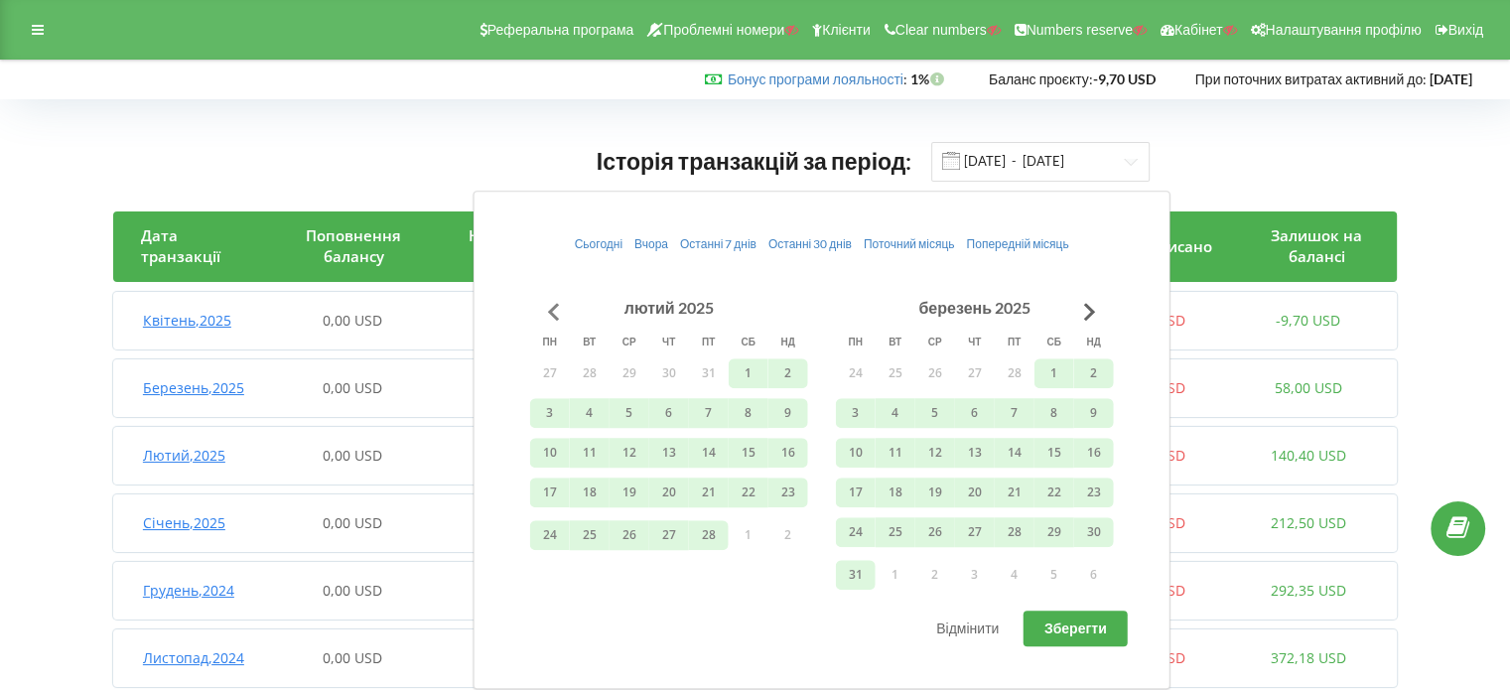
click at [553, 298] on button "Go to previous month" at bounding box center [554, 312] width 40 height 40
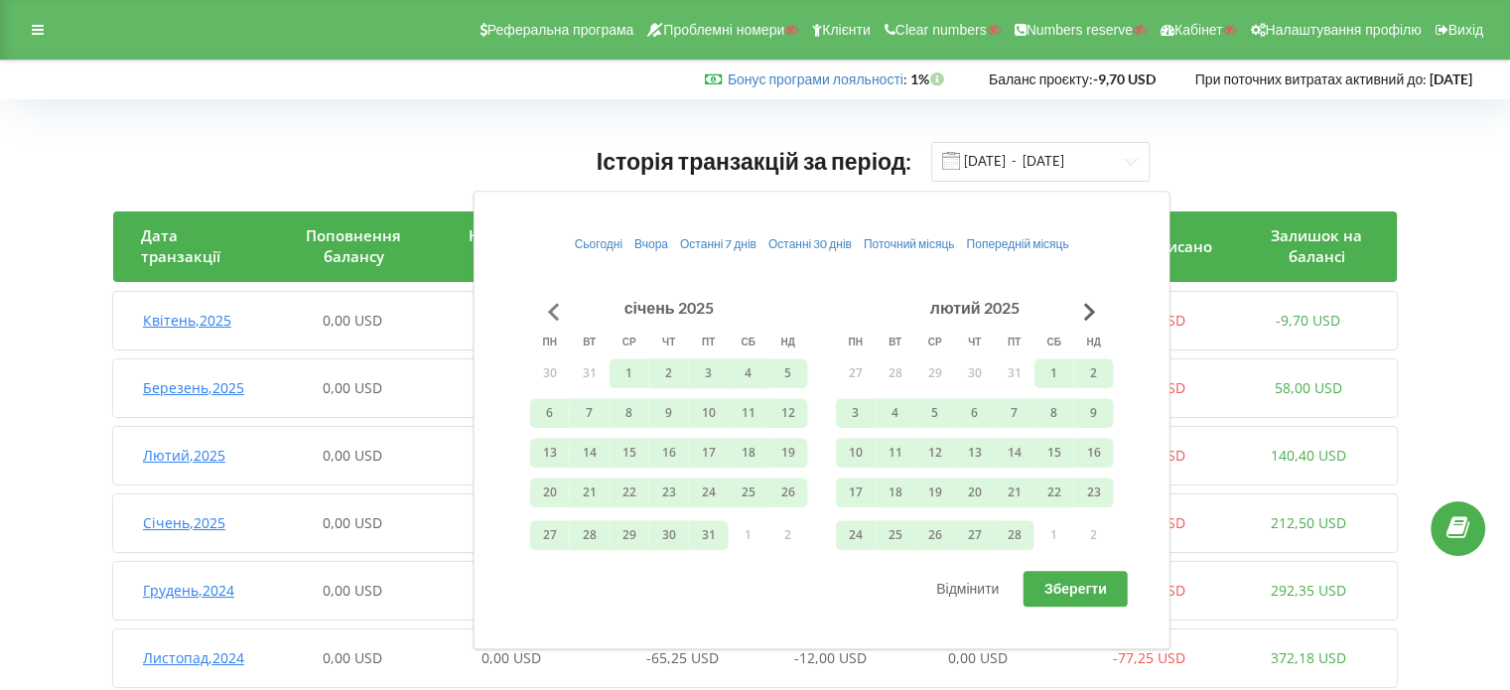
click at [553, 298] on button "Go to previous month" at bounding box center [554, 312] width 40 height 40
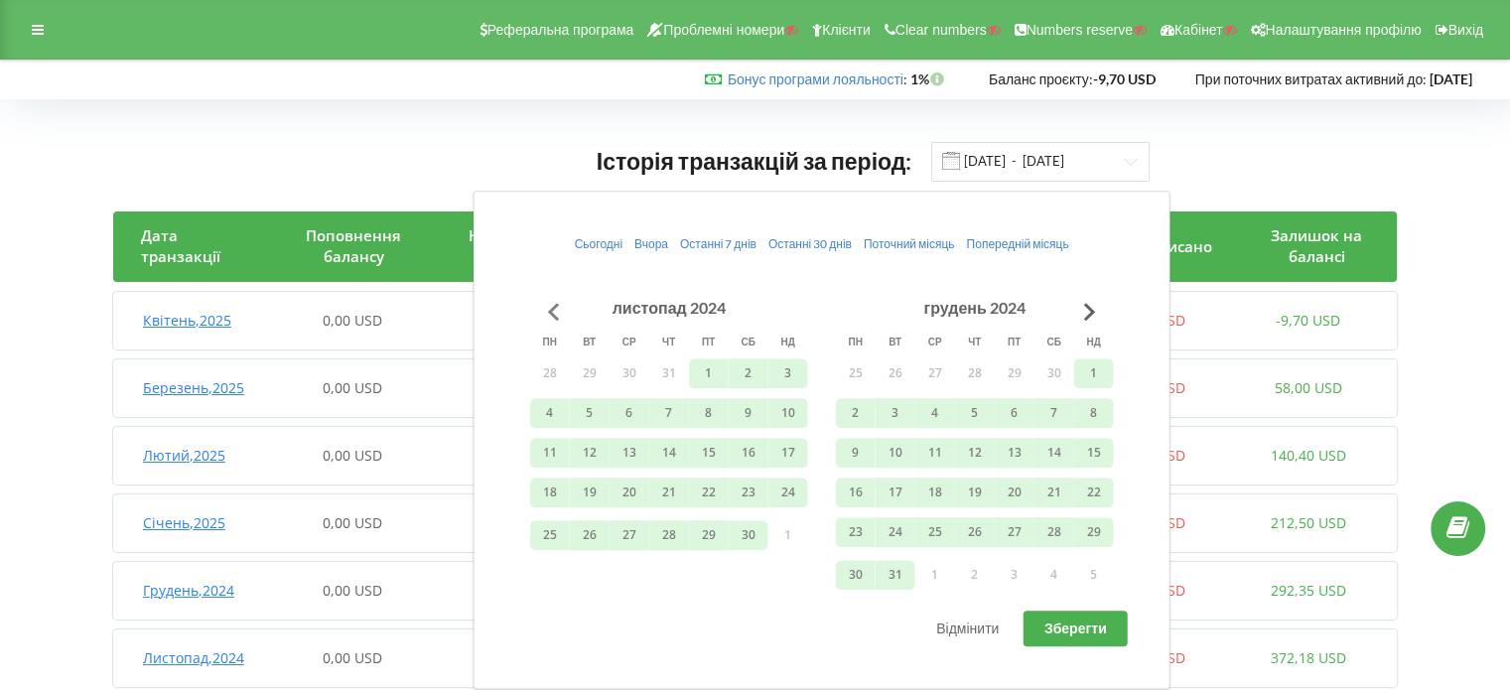
click at [553, 298] on button "Go to previous month" at bounding box center [554, 312] width 40 height 40
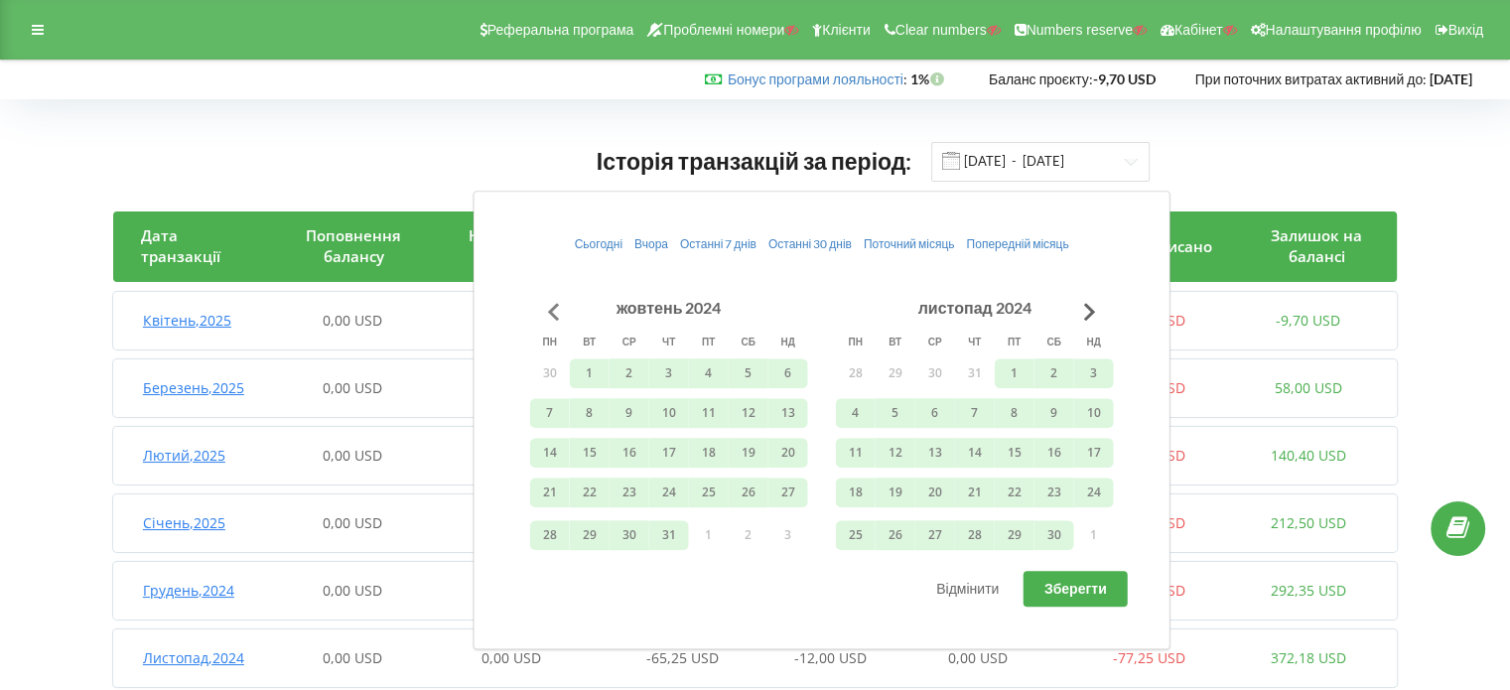
click at [553, 298] on button "Go to previous month" at bounding box center [554, 312] width 40 height 40
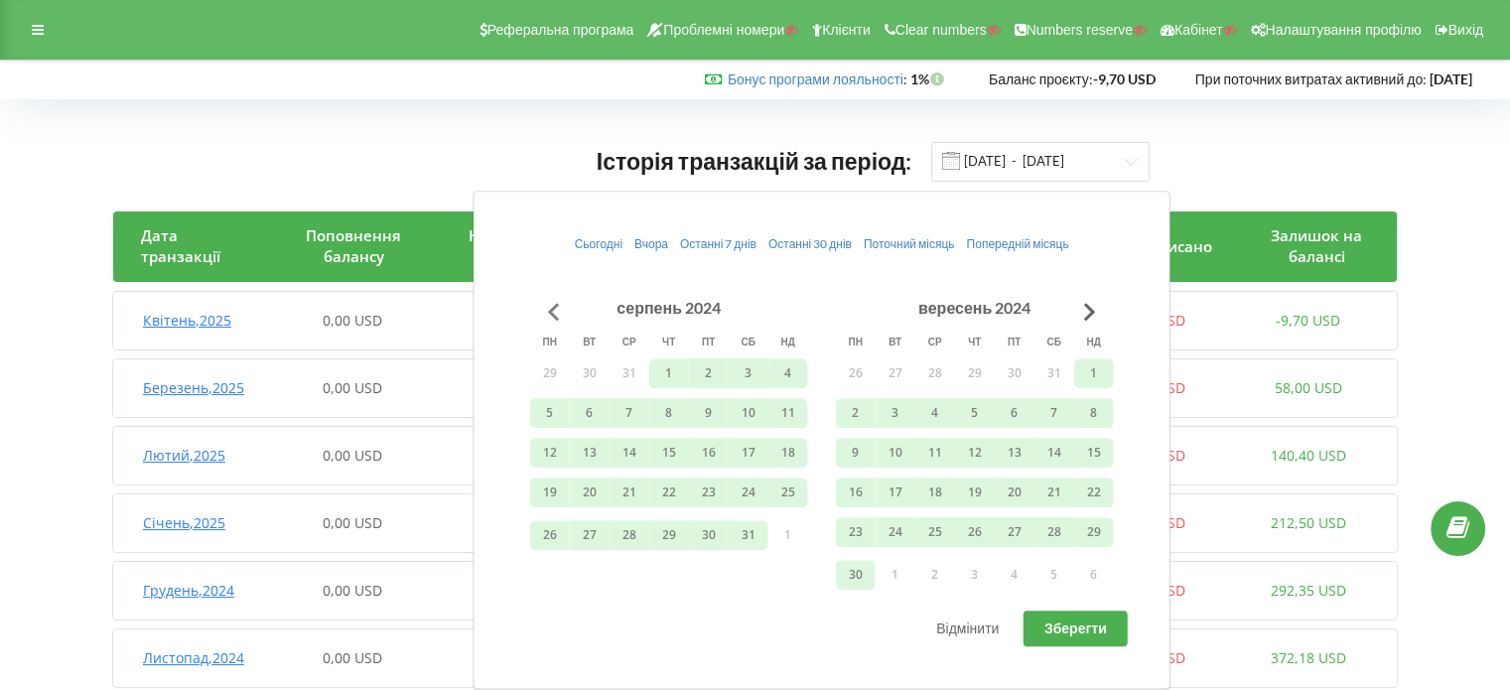
click at [553, 298] on button "Go to previous month" at bounding box center [554, 312] width 40 height 40
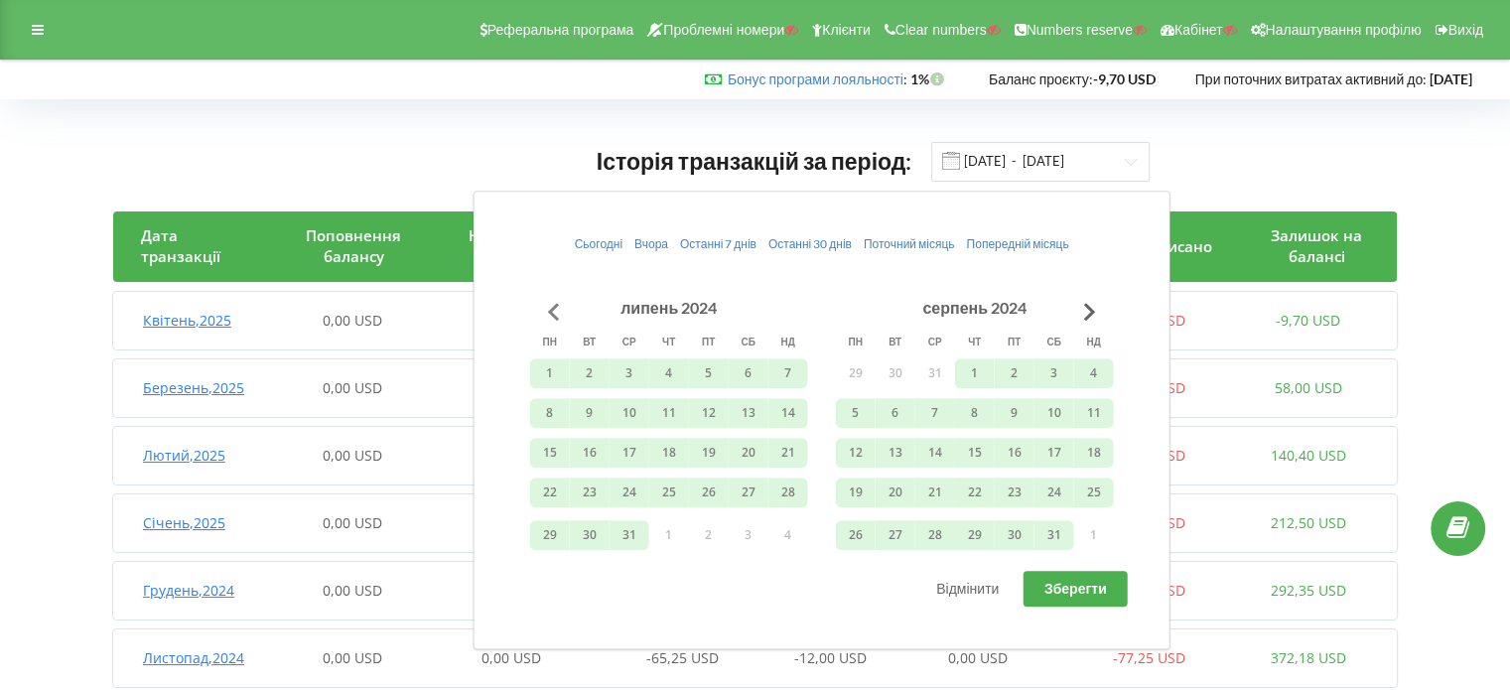
click at [553, 298] on button "Go to previous month" at bounding box center [554, 312] width 40 height 40
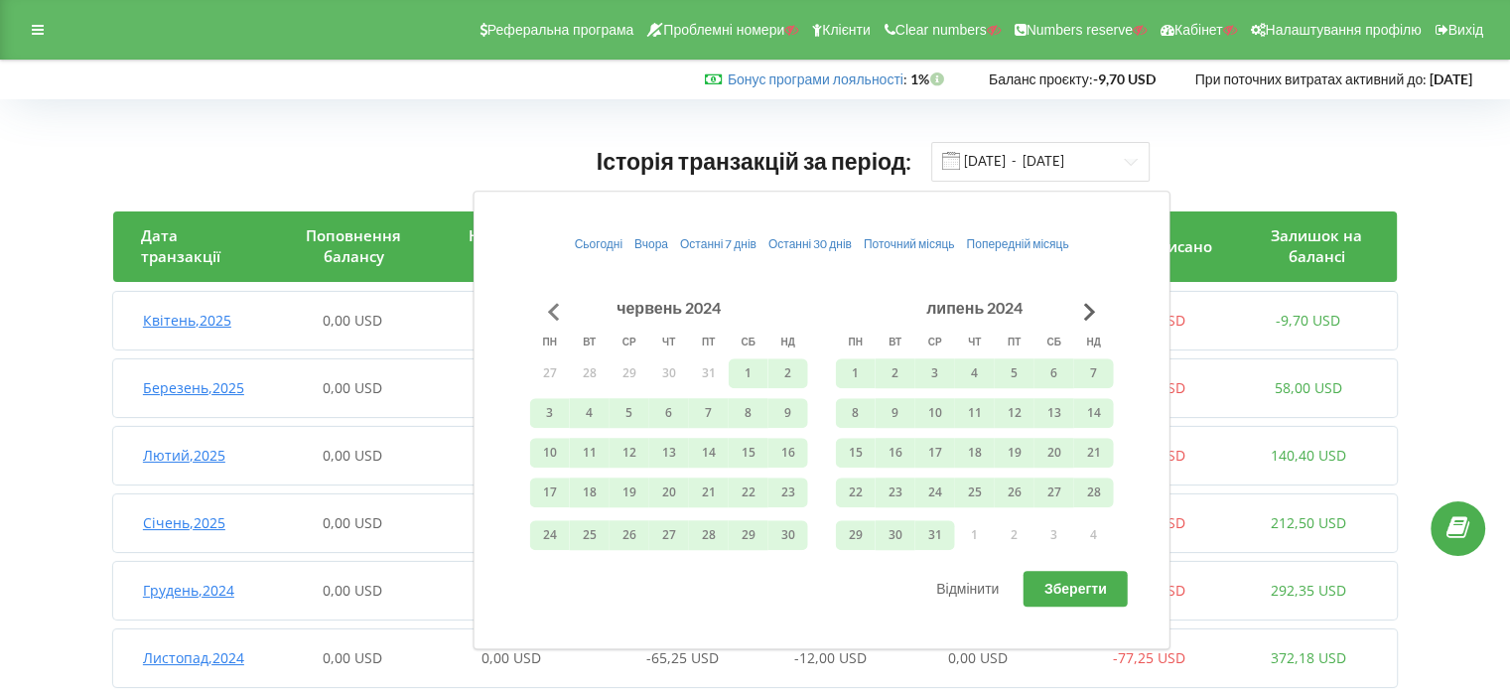
click at [553, 298] on button "Go to previous month" at bounding box center [554, 312] width 40 height 40
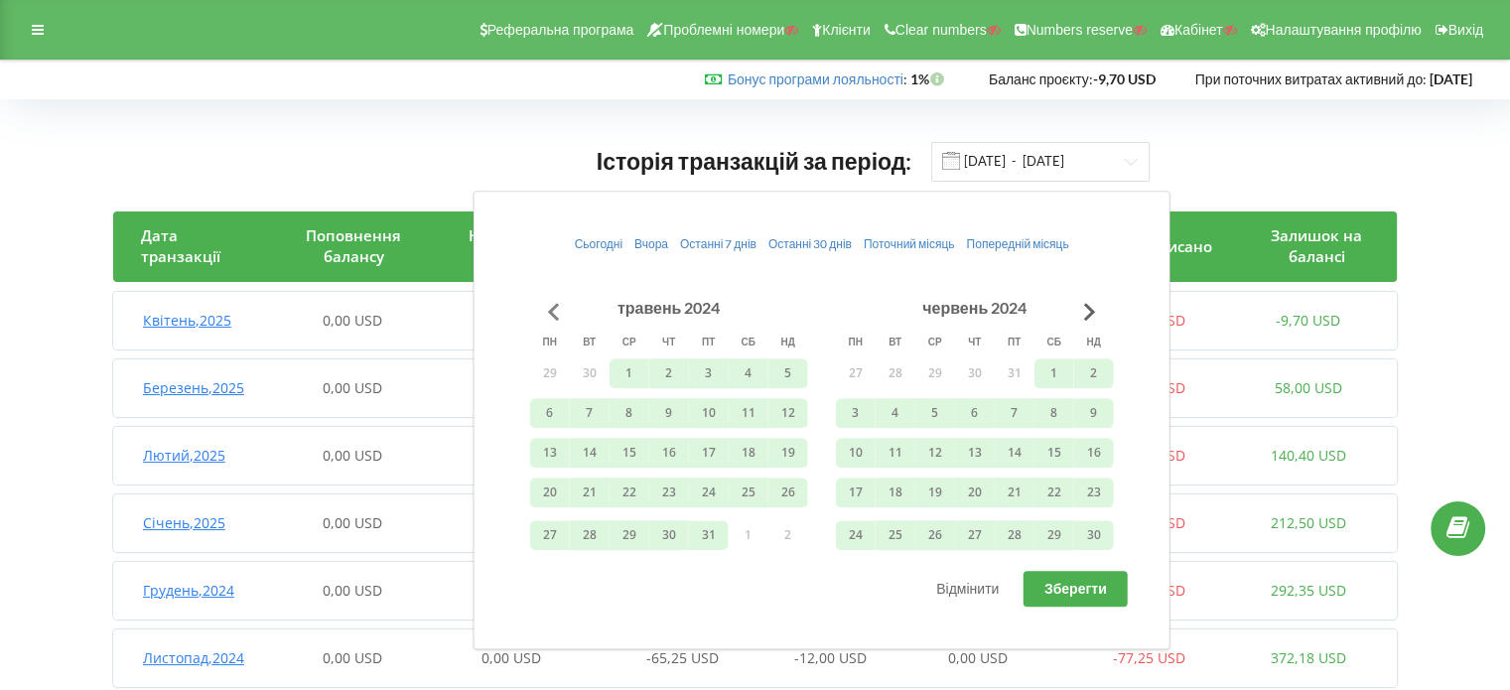
click at [553, 298] on button "Go to previous month" at bounding box center [554, 312] width 40 height 40
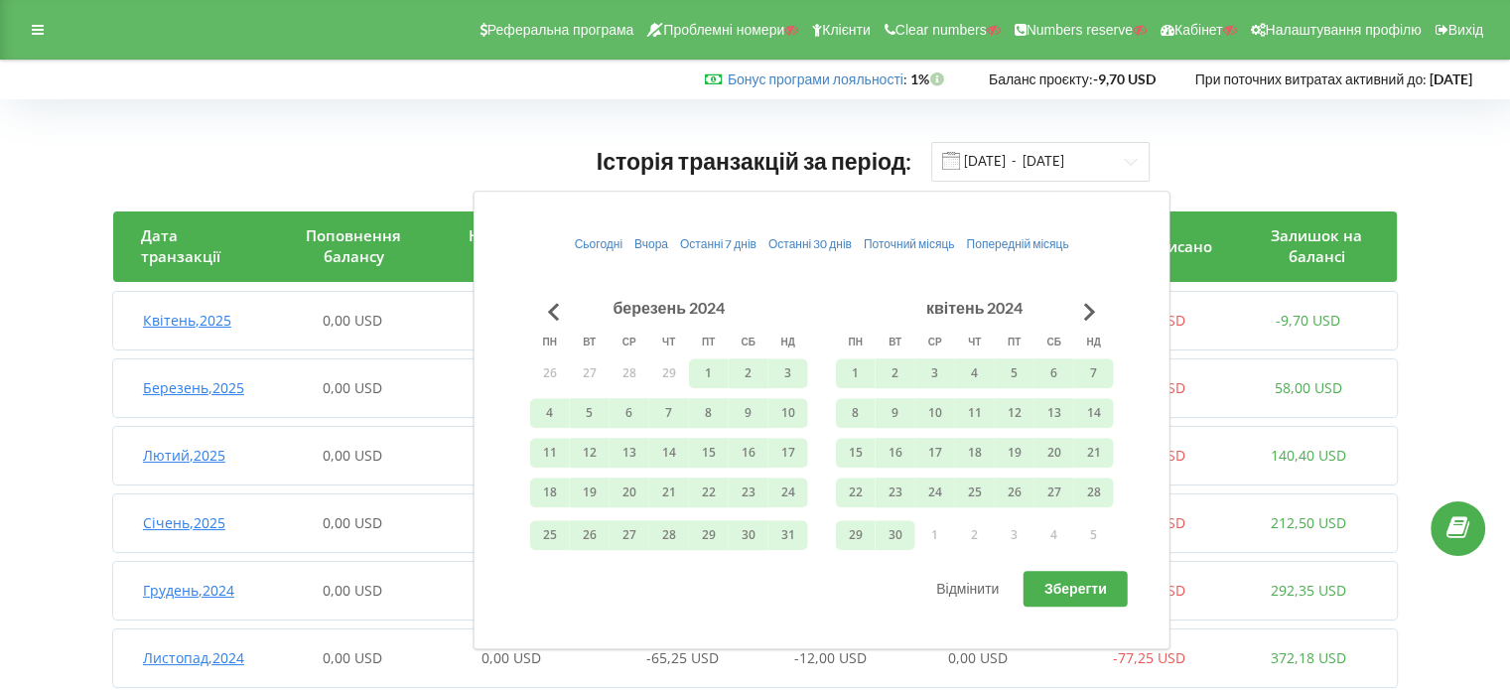
click at [70, 251] on div "Історія транзакцій за період: [DATE] - [DATE] Дата транзакції Поповнення баланс…" at bounding box center [755, 587] width 1468 height 935
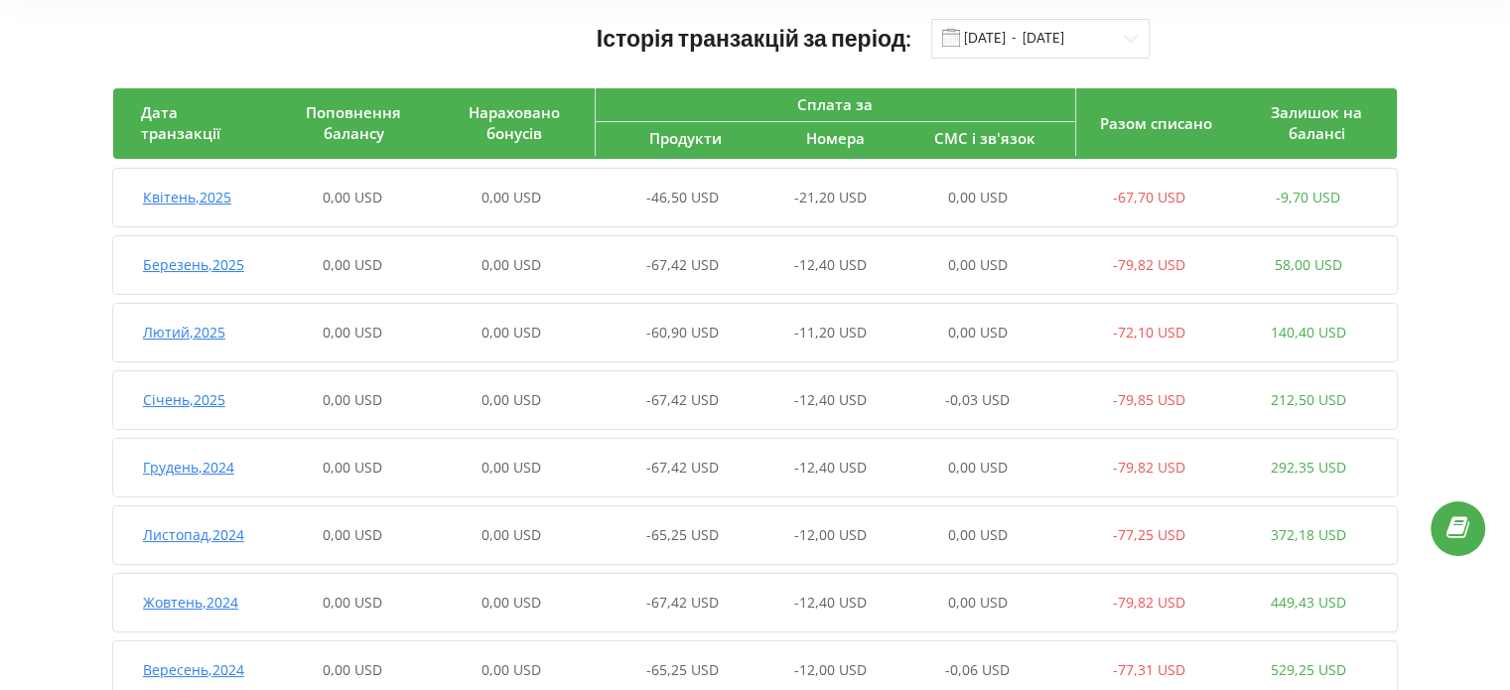
scroll to position [87, 0]
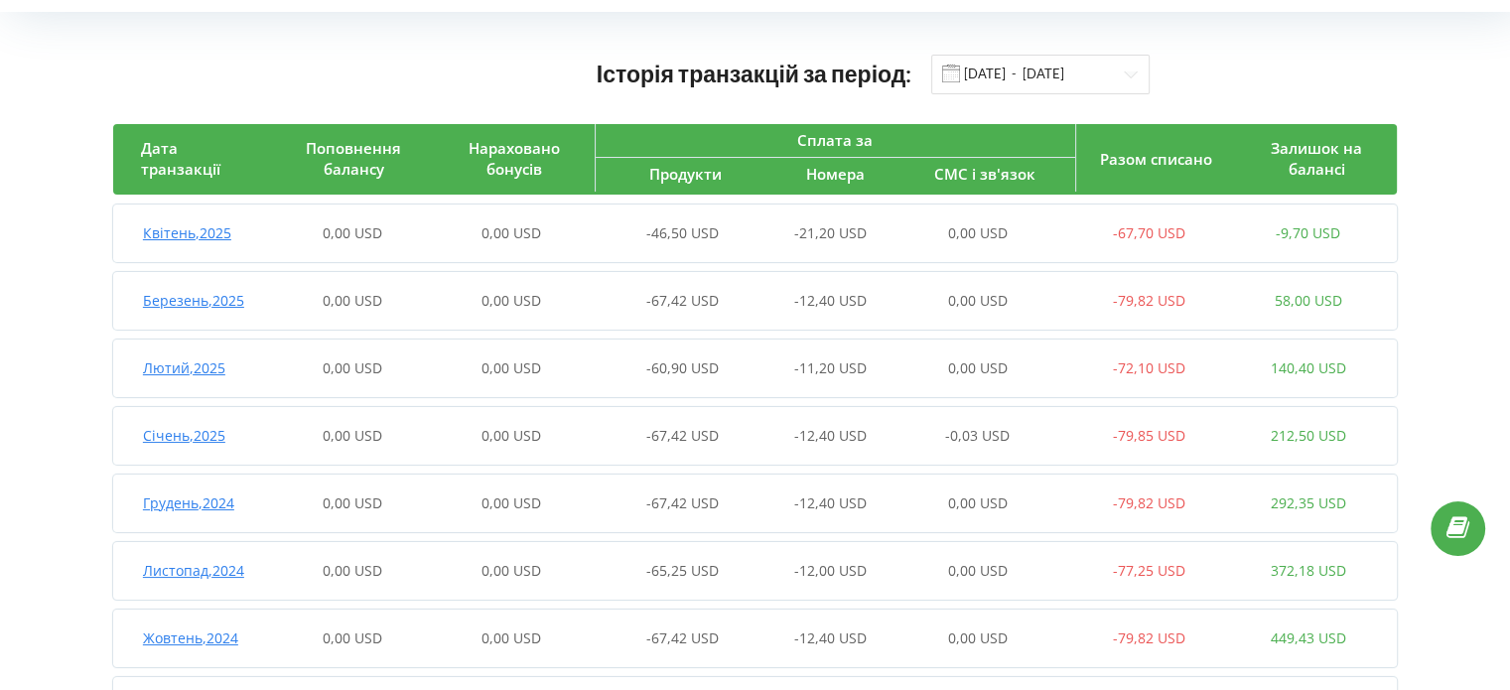
click at [60, 157] on div "Історія транзакцій за період: [DATE] - [DATE] Дата транзакції Поповнення баланс…" at bounding box center [755, 500] width 1468 height 935
